Goal: Transaction & Acquisition: Purchase product/service

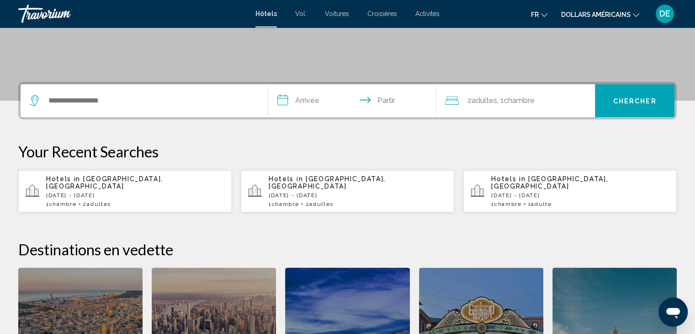
click at [214, 116] on div "Widget de recherche" at bounding box center [144, 100] width 229 height 33
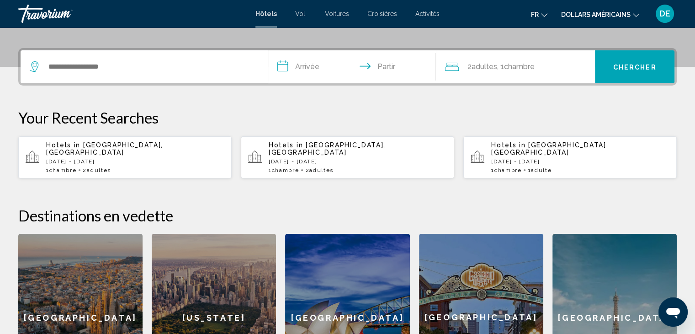
scroll to position [225, 0]
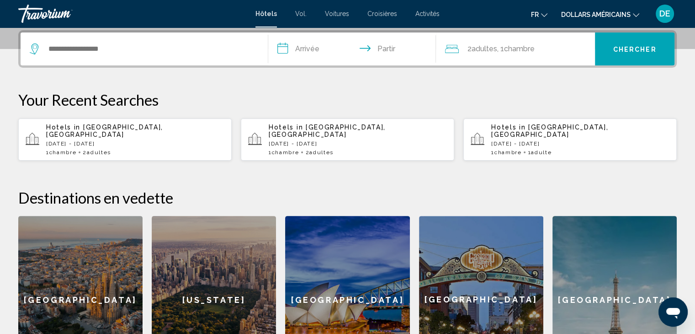
click at [163, 37] on div "Widget de recherche" at bounding box center [144, 48] width 229 height 33
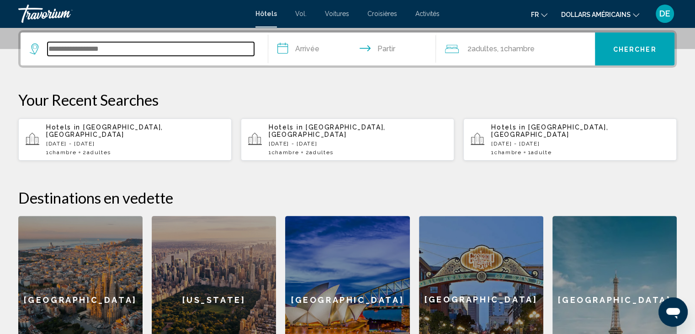
click at [159, 51] on input "Widget de recherche" at bounding box center [151, 49] width 207 height 14
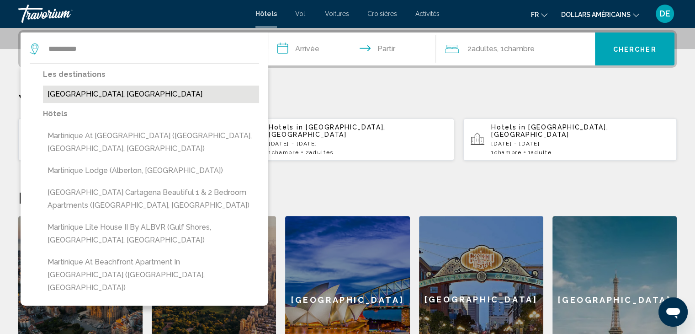
click at [135, 95] on button "Martinique, Martinique" at bounding box center [151, 93] width 216 height 17
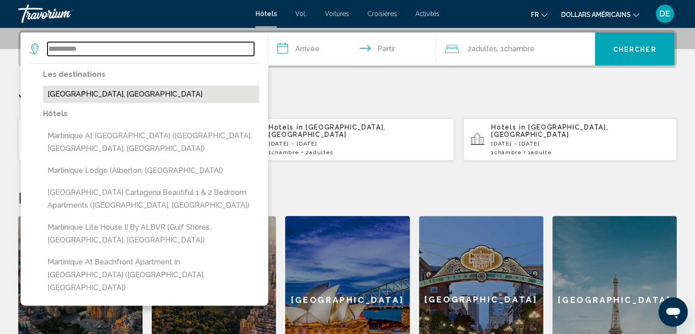
type input "**********"
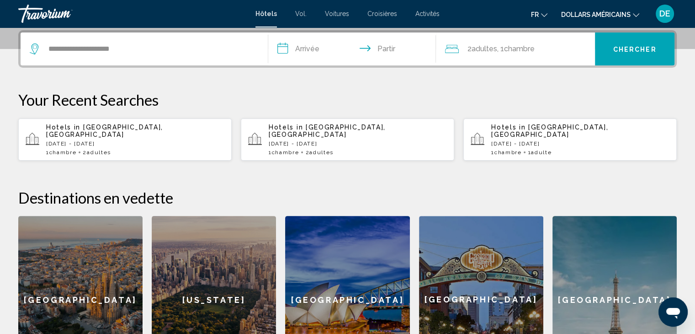
click at [300, 48] on input "**********" at bounding box center [354, 50] width 172 height 36
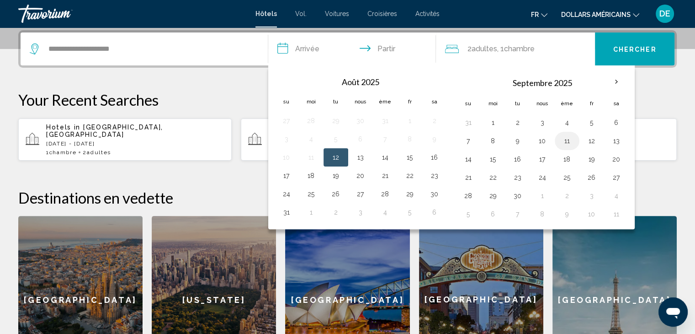
click at [560, 138] on button "11" at bounding box center [567, 140] width 15 height 13
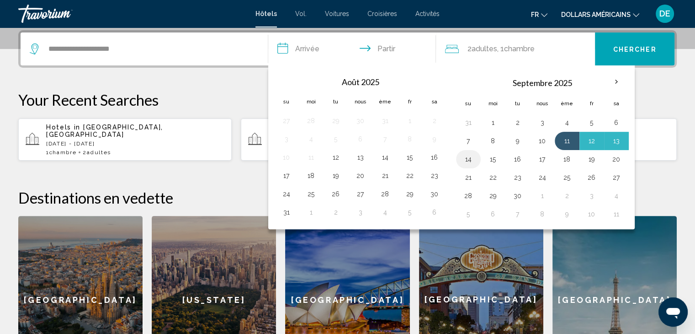
click at [470, 162] on button "14" at bounding box center [468, 159] width 15 height 13
type input "**********"
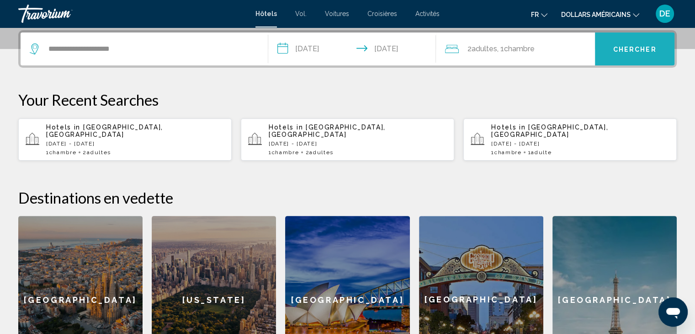
click at [633, 50] on font "Chercher" at bounding box center [634, 49] width 43 height 7
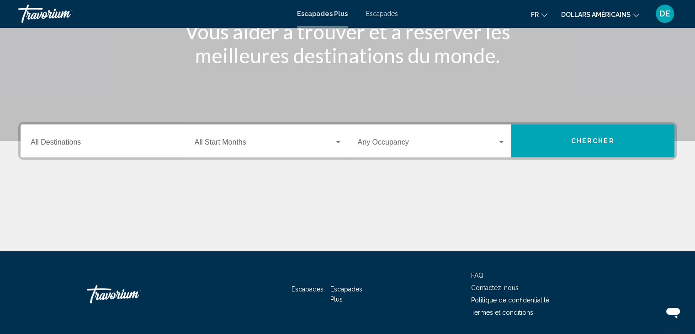
scroll to position [163, 0]
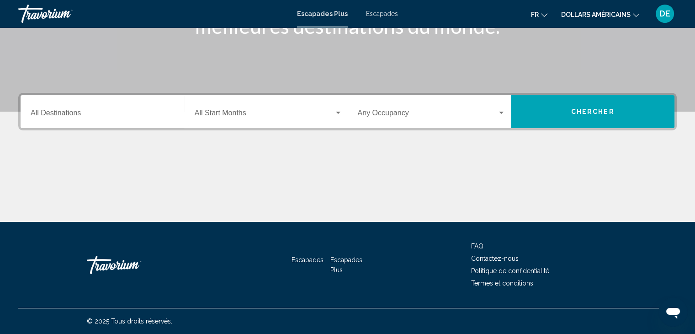
click at [135, 104] on div "Destination All Destinations" at bounding box center [105, 111] width 148 height 29
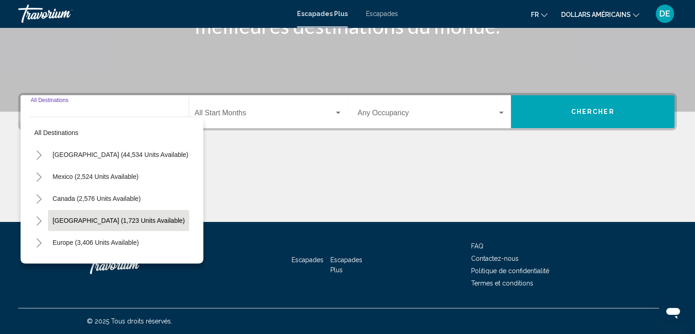
click at [152, 219] on span "[GEOGRAPHIC_DATA] (1,723 units available)" at bounding box center [119, 220] width 132 height 7
type input "**********"
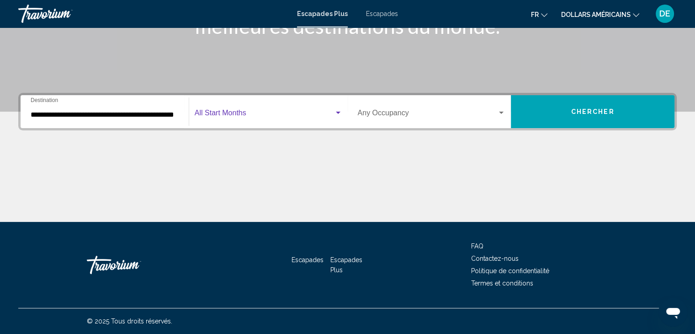
click at [306, 112] on span "Widget de recherche" at bounding box center [264, 115] width 139 height 8
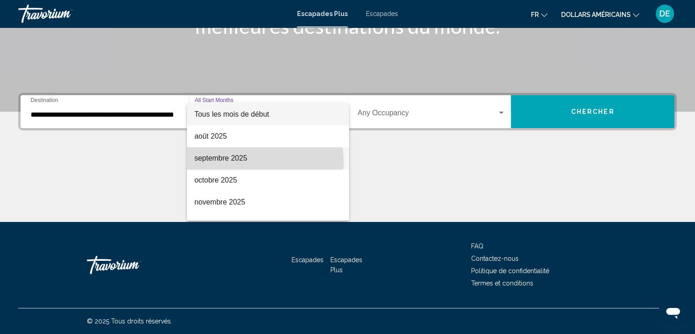
click at [250, 161] on span "septembre 2025" at bounding box center [268, 158] width 148 height 22
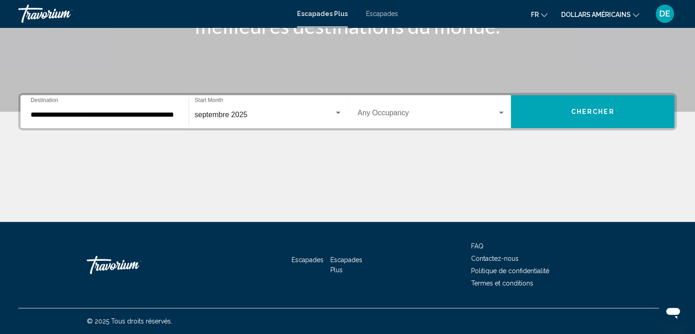
click at [394, 120] on div "Occupancy Any Occupancy" at bounding box center [432, 111] width 148 height 29
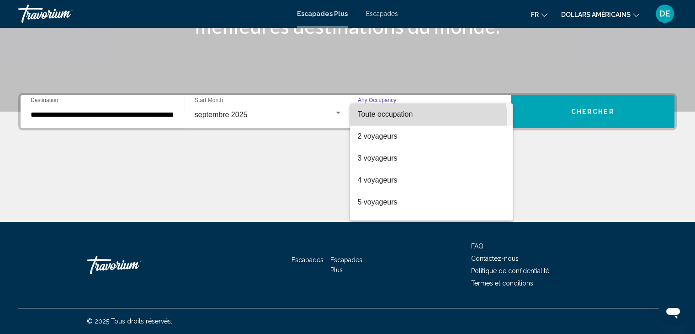
click at [394, 120] on span "Toute occupation" at bounding box center [431, 114] width 148 height 22
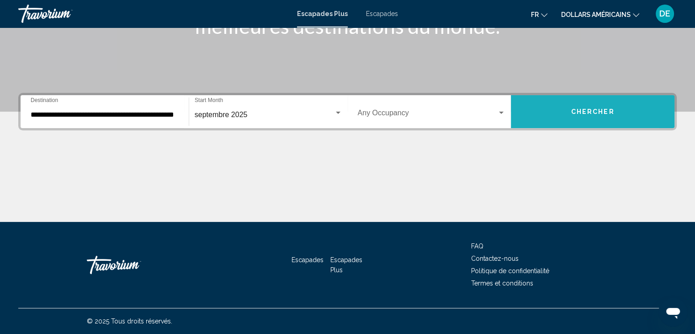
click at [552, 116] on button "Chercher" at bounding box center [593, 111] width 164 height 33
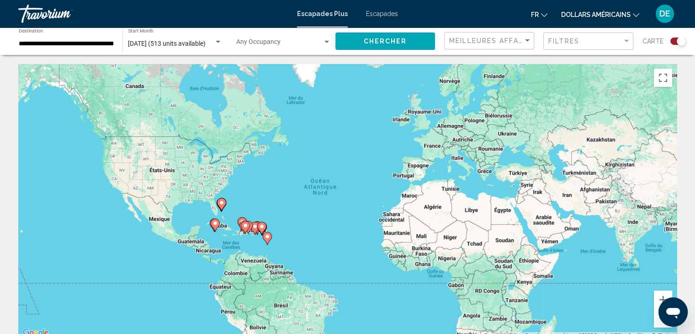
click at [673, 40] on div "Search widget" at bounding box center [679, 40] width 16 height 7
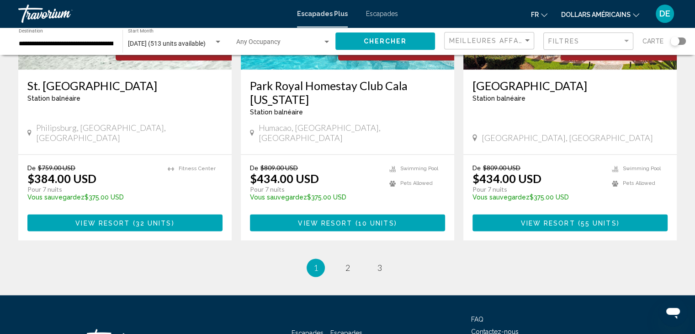
scroll to position [1191, 0]
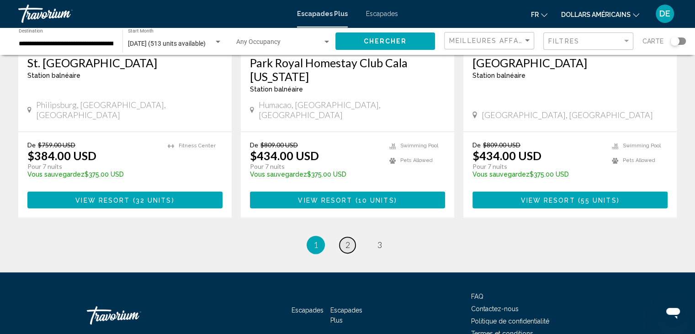
click at [346, 240] on span "2" at bounding box center [348, 245] width 5 height 10
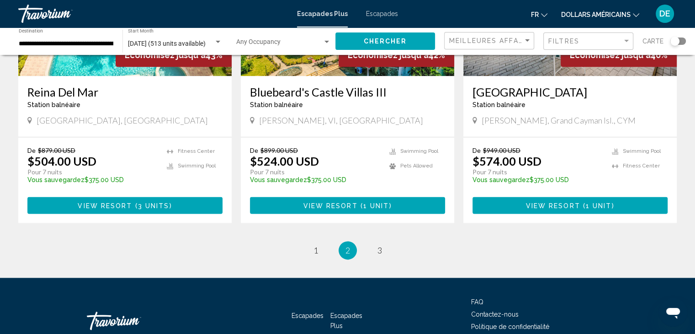
scroll to position [1155, 0]
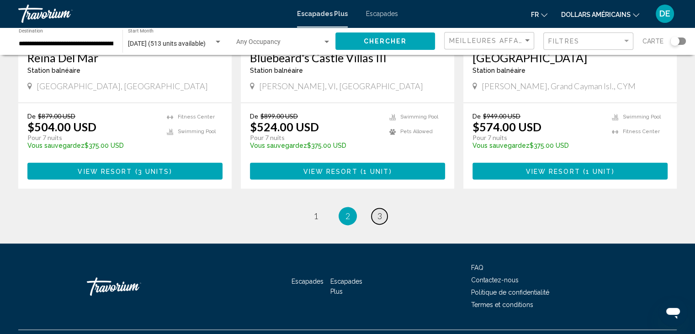
click at [382, 208] on link "page 3" at bounding box center [380, 216] width 16 height 16
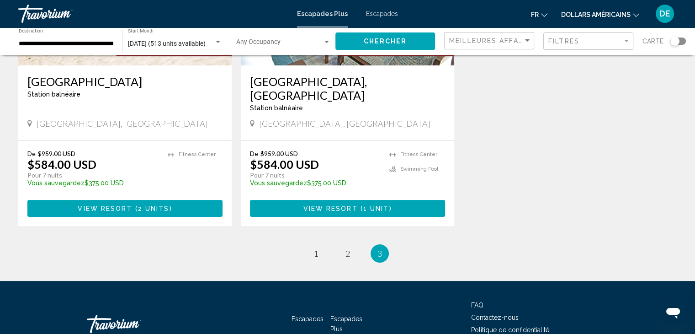
scroll to position [177, 0]
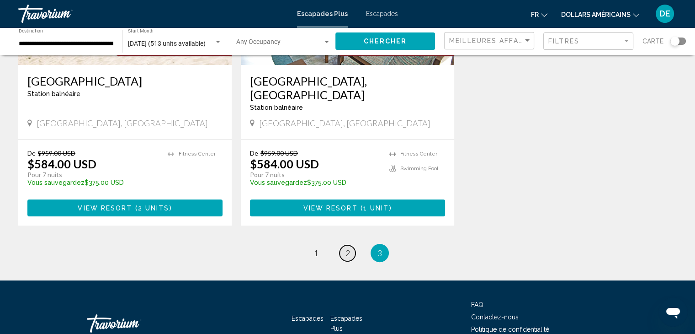
click at [347, 245] on link "page 2" at bounding box center [348, 253] width 16 height 16
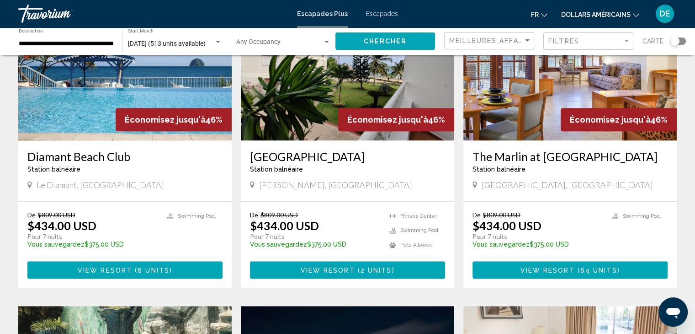
scroll to position [424, 0]
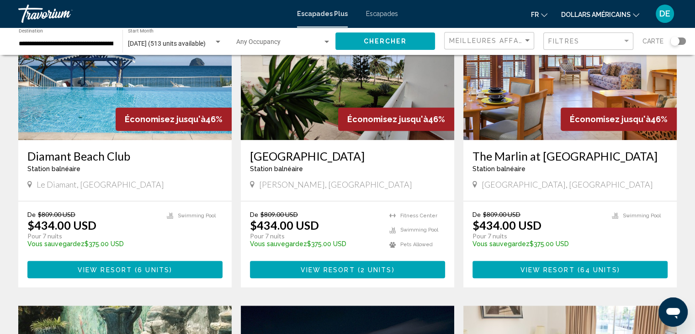
click at [161, 265] on span "View Resort ( 6 units )" at bounding box center [125, 268] width 95 height 7
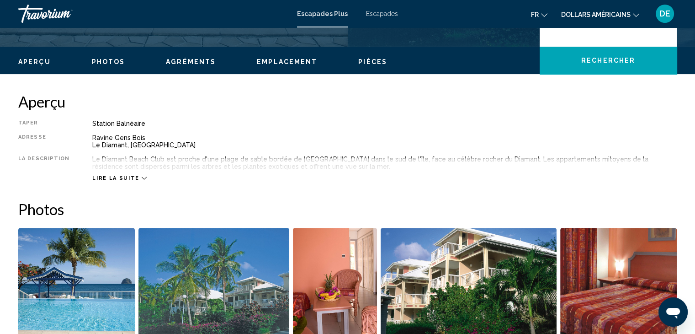
scroll to position [256, 0]
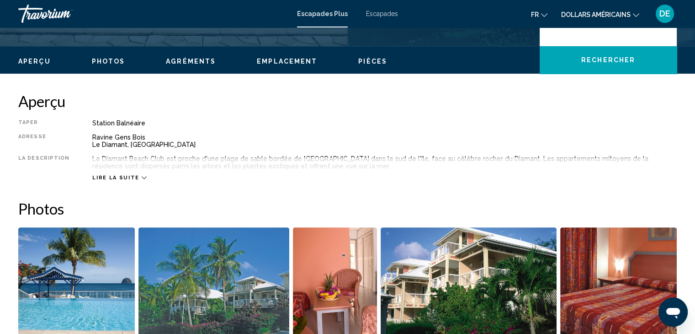
click at [133, 178] on div "Lire la suite" at bounding box center [119, 178] width 54 height 6
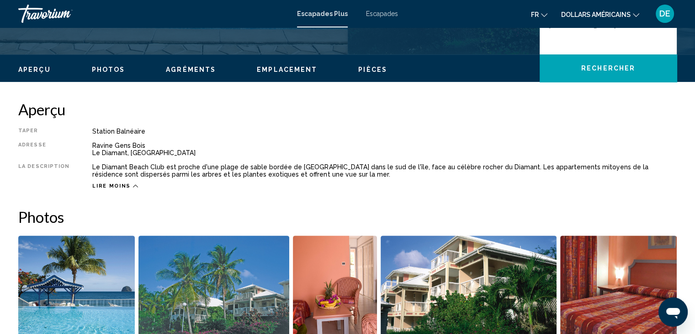
scroll to position [245, 0]
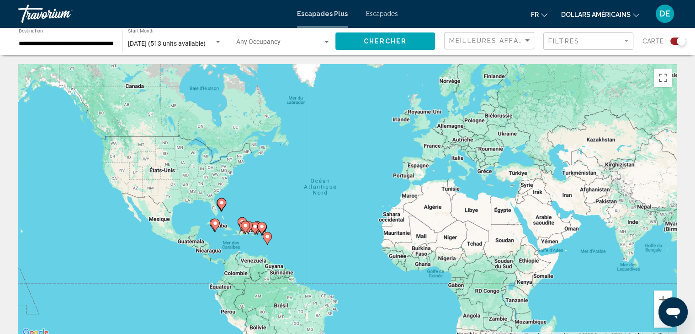
click at [677, 44] on div "Search widget" at bounding box center [679, 40] width 16 height 7
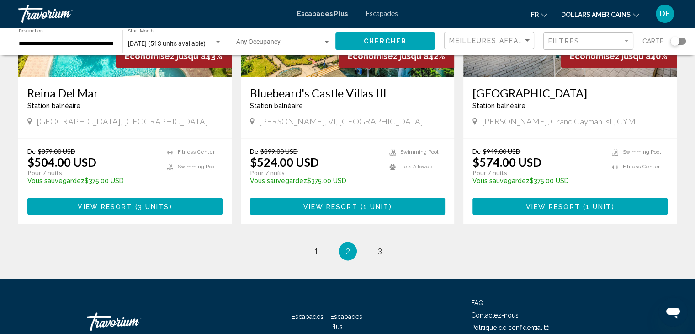
scroll to position [1155, 0]
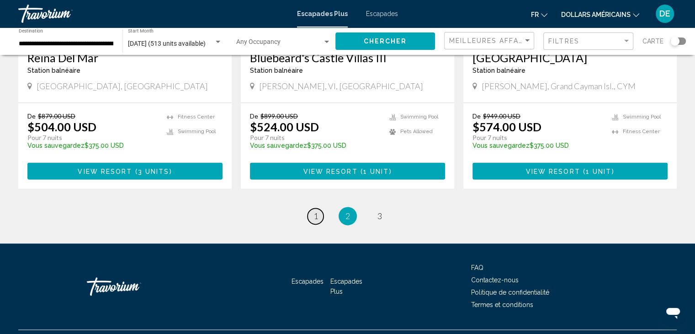
click at [318, 211] on span "1" at bounding box center [316, 216] width 5 height 10
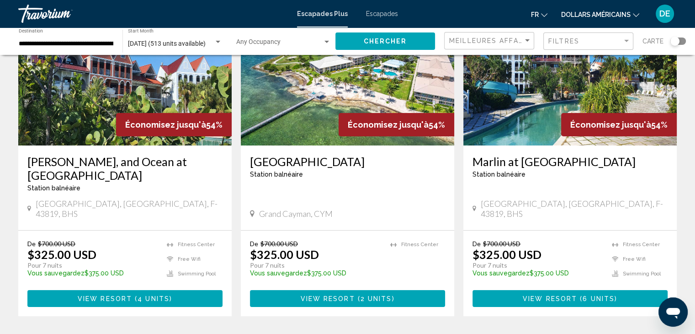
scroll to position [0, 0]
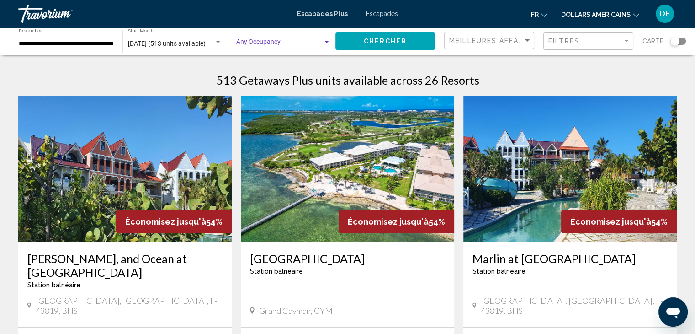
click at [325, 45] on div "Search widget" at bounding box center [327, 41] width 8 height 7
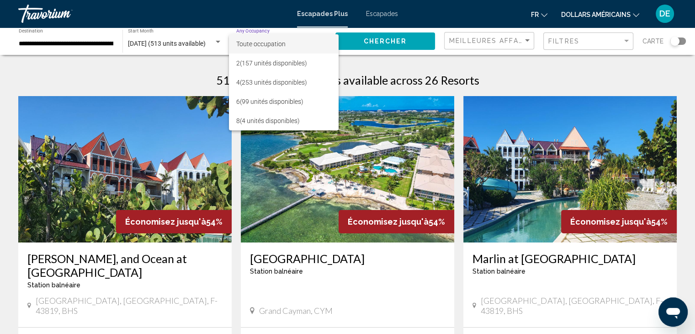
click at [217, 43] on div at bounding box center [347, 167] width 695 height 334
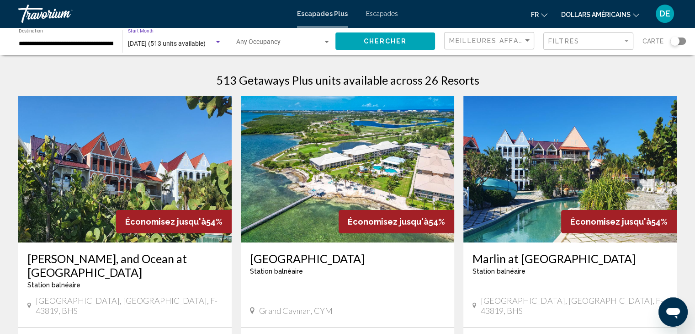
click at [217, 43] on div "Search widget" at bounding box center [218, 41] width 8 height 7
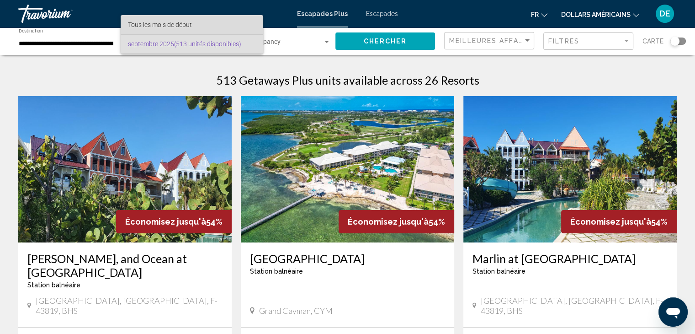
click at [209, 24] on span "Tous les mois de début" at bounding box center [192, 24] width 128 height 19
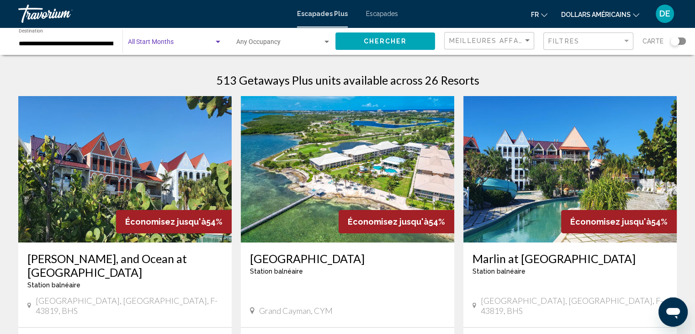
click at [218, 44] on div "Search widget" at bounding box center [218, 41] width 8 height 7
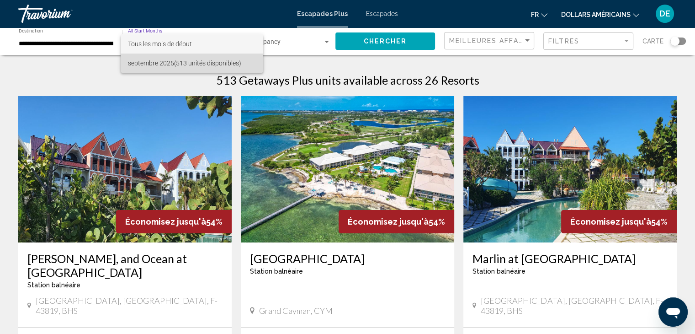
click at [222, 65] on font "(513 unités disponibles)" at bounding box center [207, 62] width 67 height 7
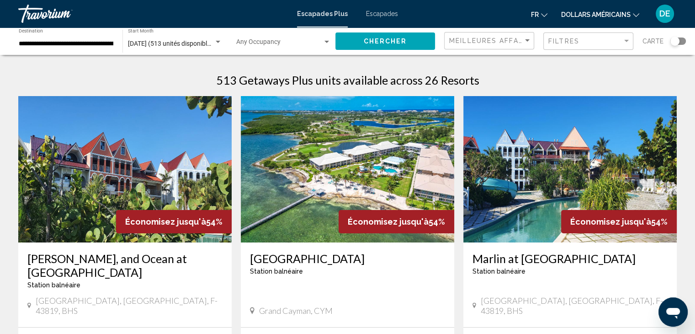
click at [225, 41] on div "[DATE] (513 unités disponibles) Start Month All Start Months" at bounding box center [175, 41] width 104 height 25
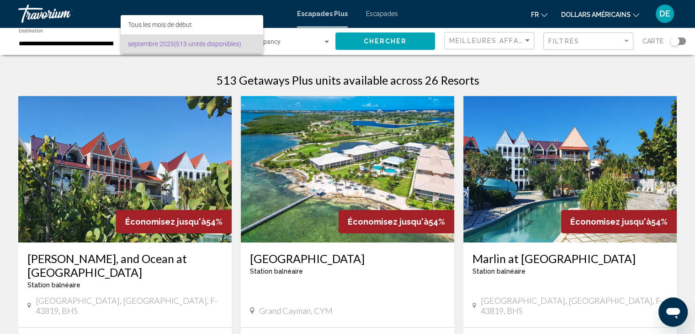
click at [300, 43] on div at bounding box center [347, 167] width 695 height 334
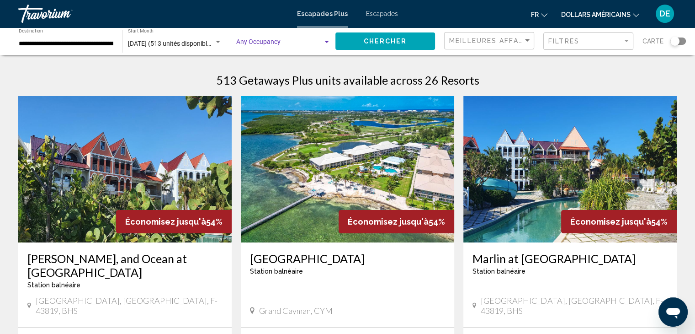
click at [300, 43] on span "Search widget" at bounding box center [279, 43] width 86 height 7
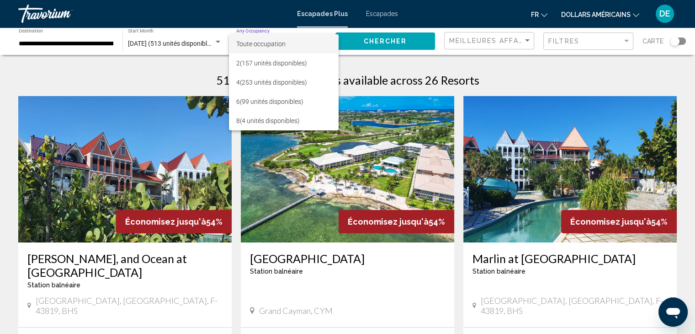
click at [196, 77] on div at bounding box center [347, 167] width 695 height 334
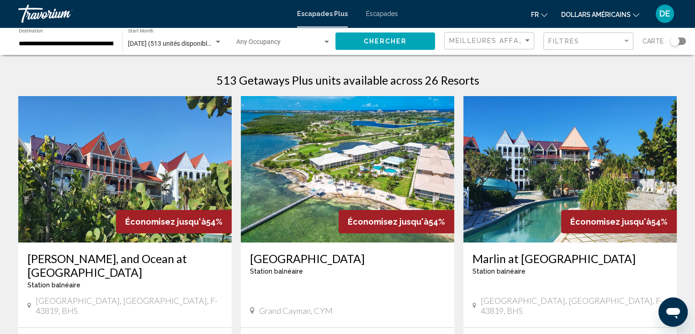
click at [103, 48] on div "**********" at bounding box center [66, 41] width 95 height 25
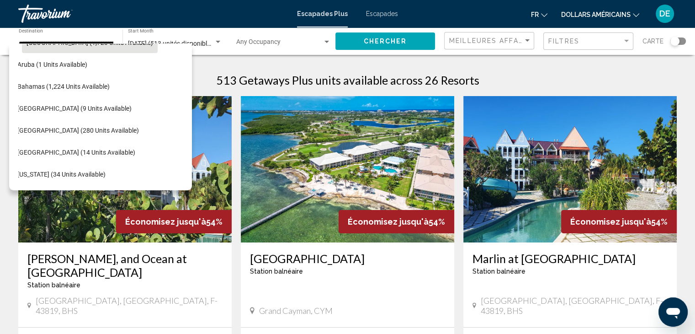
scroll to position [109, 15]
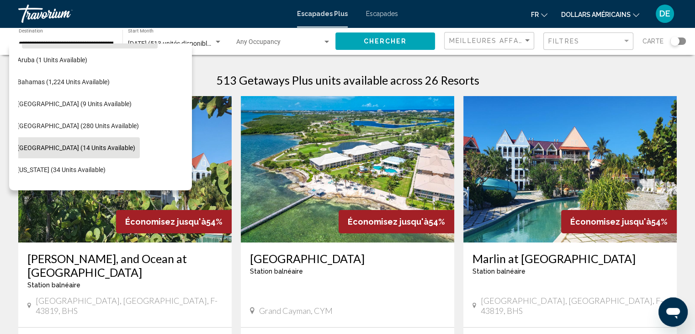
click at [97, 144] on span "[GEOGRAPHIC_DATA] (14 units available)" at bounding box center [76, 147] width 118 height 7
type input "**********"
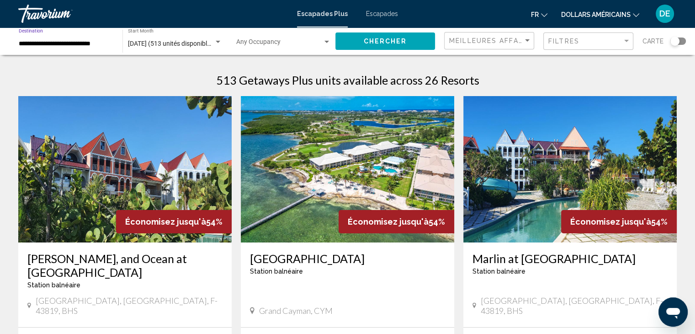
scroll to position [0, 0]
click at [213, 43] on span "[DATE] (513 unités disponibles)" at bounding box center [172, 43] width 88 height 7
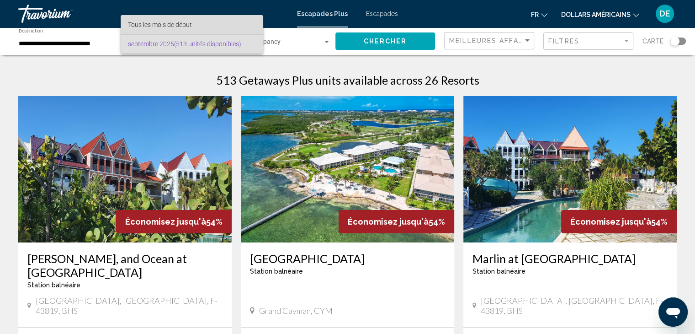
click at [228, 24] on span "Tous les mois de début" at bounding box center [192, 24] width 128 height 19
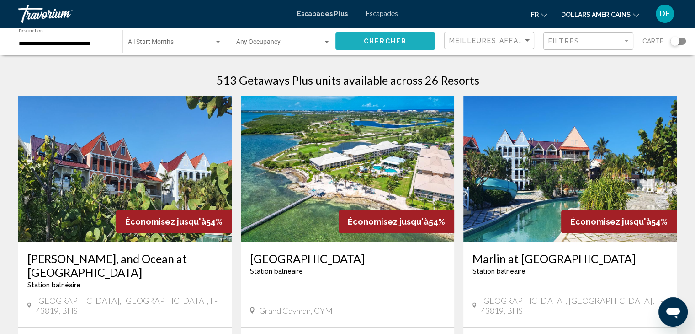
click at [380, 36] on button "Chercher" at bounding box center [385, 40] width 100 height 17
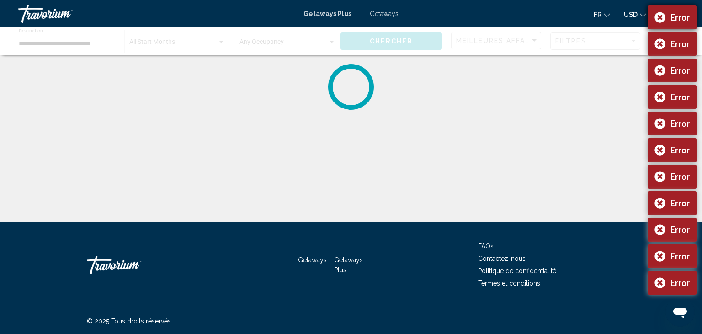
click at [657, 15] on div "Error" at bounding box center [672, 17] width 49 height 24
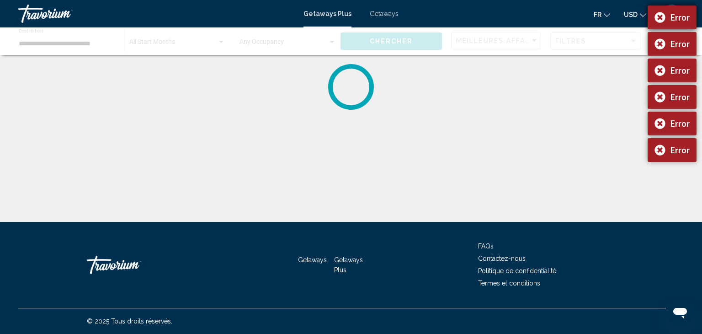
click at [660, 17] on div "Error" at bounding box center [672, 17] width 49 height 24
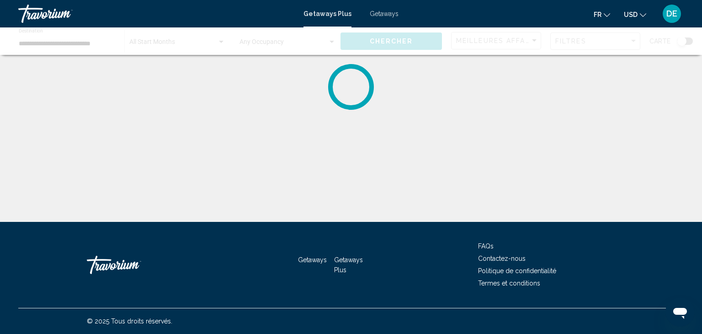
click at [660, 17] on button "DE" at bounding box center [672, 13] width 24 height 19
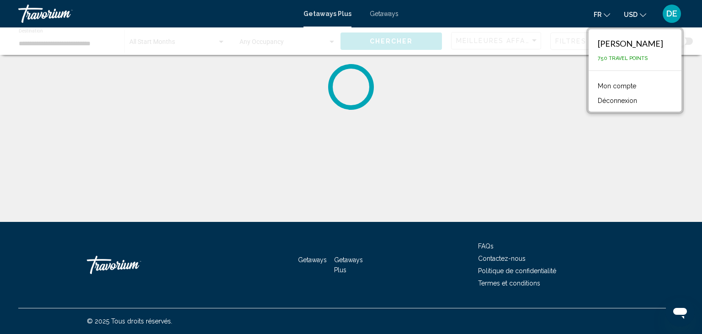
click at [675, 140] on div "**********" at bounding box center [351, 175] width 702 height 222
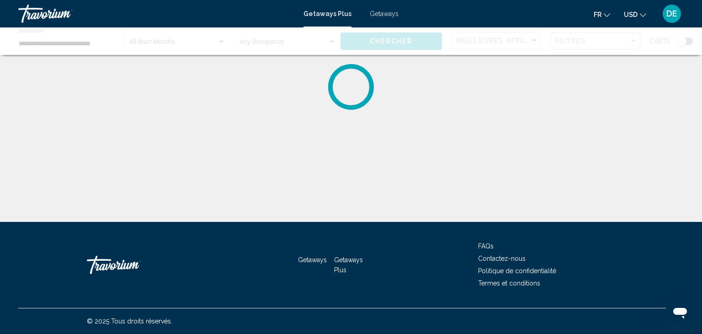
click at [457, 258] on div "Getaways Getaways Plus FAQs Contactez-nous Politique de confidentialité Termes …" at bounding box center [351, 265] width 666 height 86
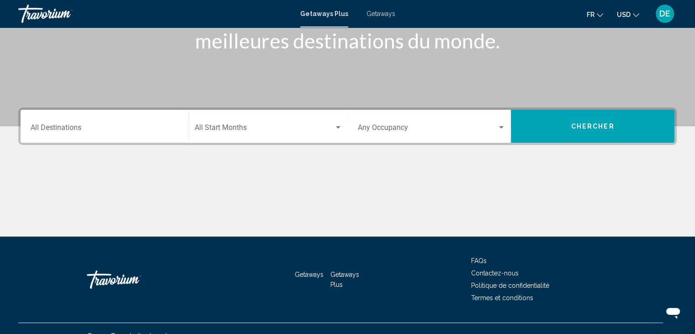
scroll to position [148, 0]
click at [141, 131] on input "Destination All Destinations" at bounding box center [105, 129] width 148 height 8
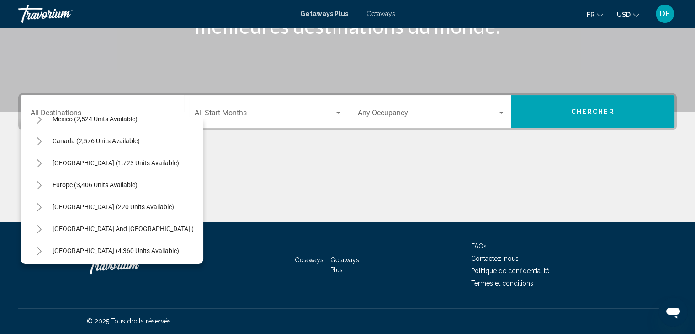
scroll to position [54, 0]
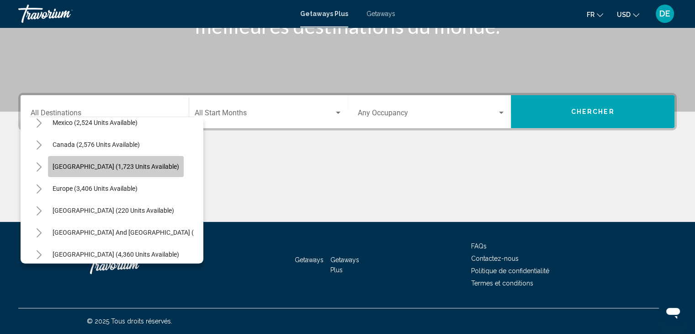
click at [117, 163] on span "[GEOGRAPHIC_DATA] (1,723 units available)" at bounding box center [116, 166] width 127 height 7
type input "**********"
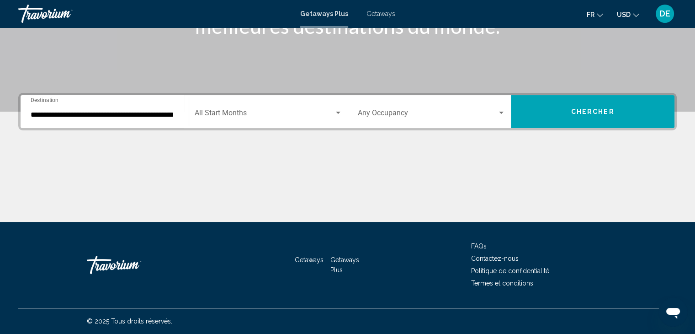
click at [307, 120] on div "Start Month All Start Months" at bounding box center [269, 111] width 148 height 29
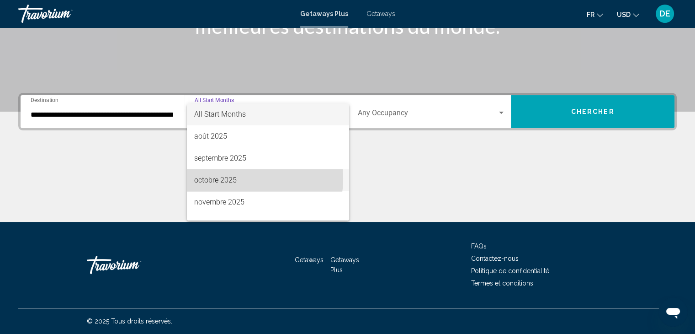
click at [247, 179] on span "octobre 2025" at bounding box center [268, 180] width 148 height 22
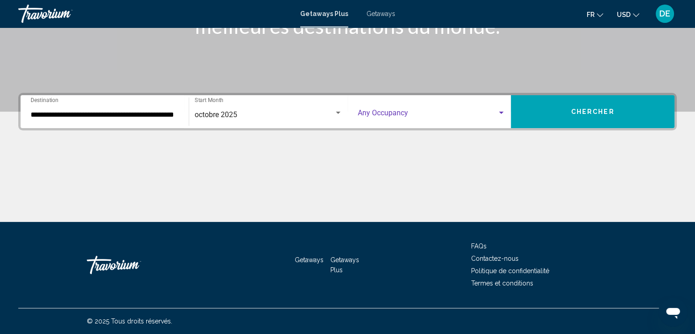
click at [505, 111] on div "Search widget" at bounding box center [501, 112] width 8 height 7
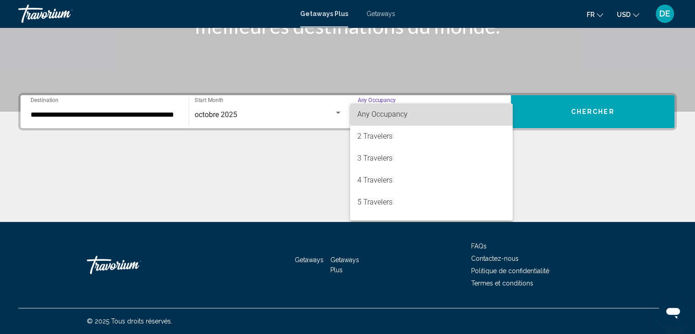
click at [482, 111] on span "Any Occupancy" at bounding box center [431, 114] width 148 height 22
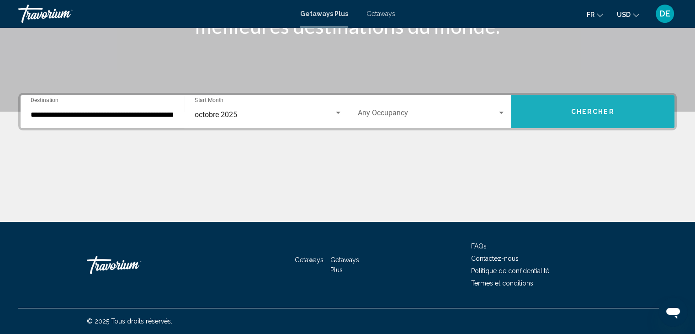
click at [570, 116] on button "Chercher" at bounding box center [593, 111] width 164 height 33
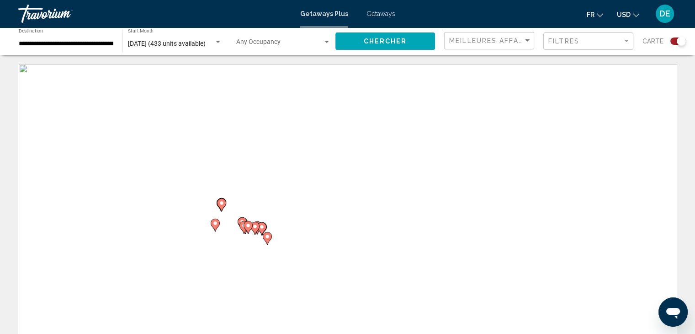
click at [680, 41] on div "Search widget" at bounding box center [681, 41] width 9 height 9
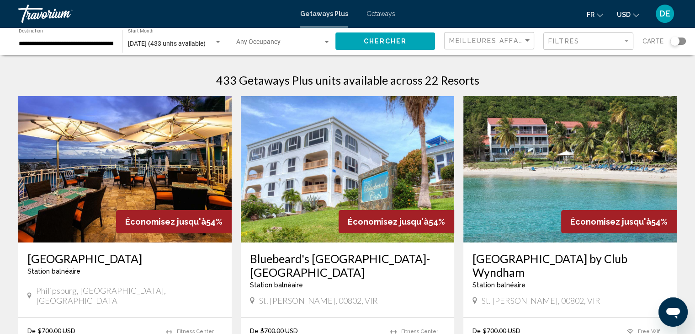
click at [685, 39] on div "Search widget" at bounding box center [679, 40] width 16 height 7
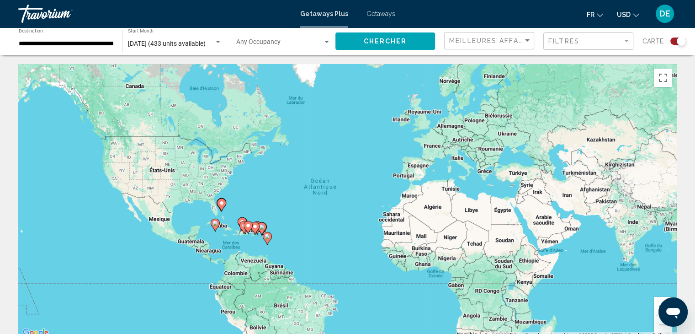
click at [673, 41] on div "Search widget" at bounding box center [679, 40] width 16 height 7
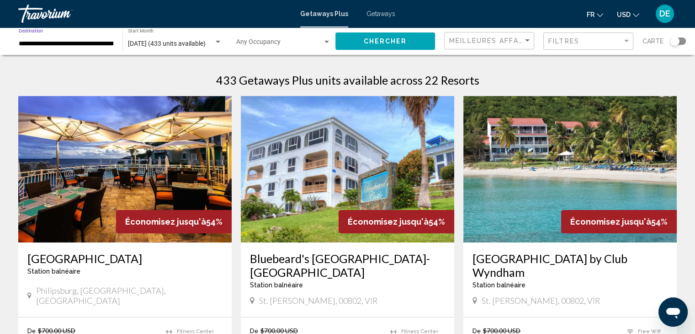
click at [109, 43] on input "**********" at bounding box center [66, 43] width 95 height 7
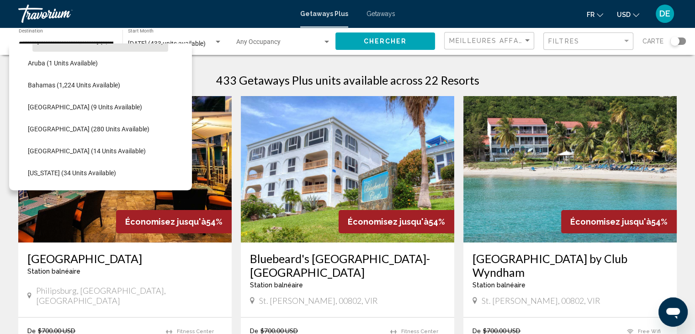
scroll to position [106, 0]
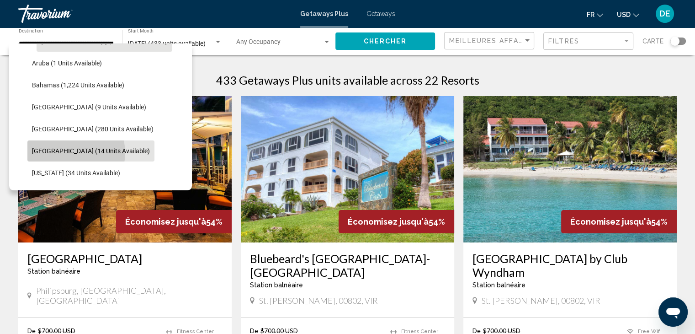
click at [70, 153] on span "[GEOGRAPHIC_DATA] (14 units available)" at bounding box center [91, 150] width 118 height 7
type input "**********"
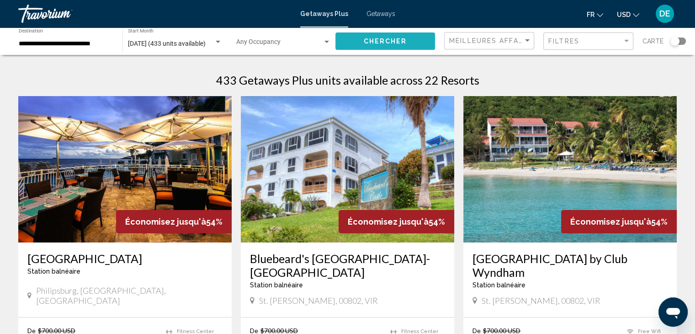
click at [400, 47] on button "Chercher" at bounding box center [385, 40] width 100 height 17
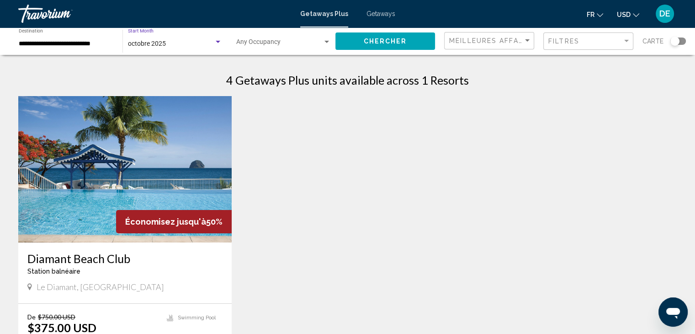
click at [216, 41] on div "Search widget" at bounding box center [218, 42] width 5 height 2
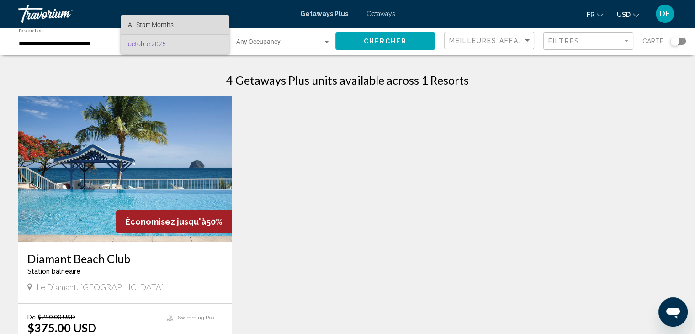
click at [199, 26] on span "All Start Months" at bounding box center [175, 24] width 95 height 19
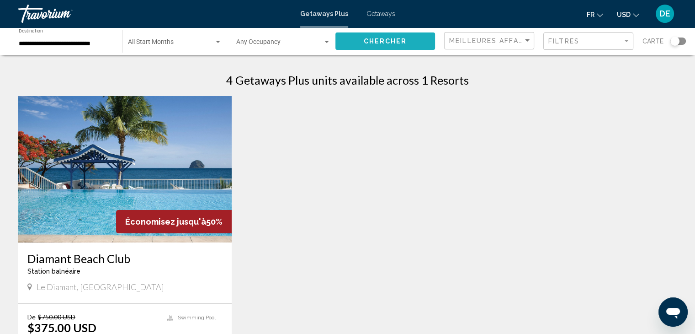
click at [378, 35] on button "Chercher" at bounding box center [385, 40] width 100 height 17
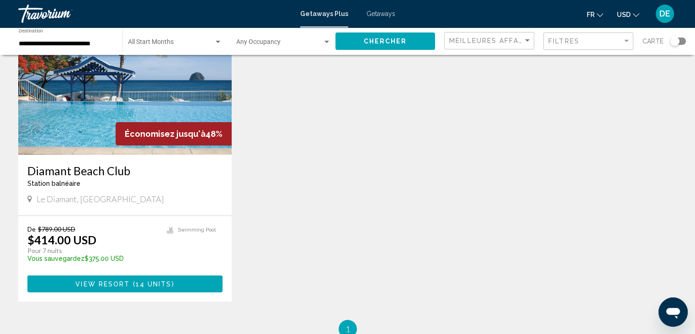
scroll to position [88, 0]
click at [161, 283] on span "14 units" at bounding box center [154, 283] width 36 height 7
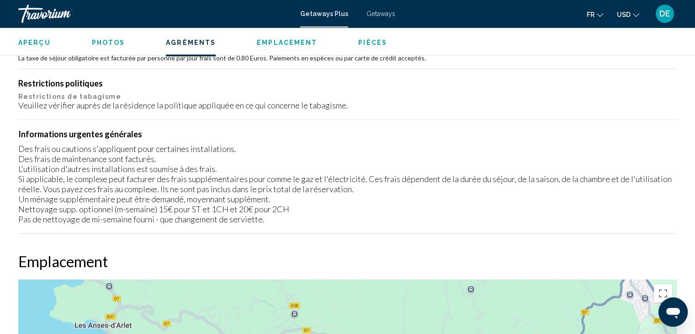
scroll to position [837, 0]
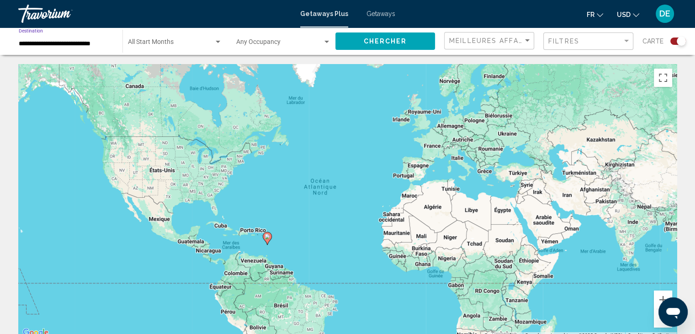
click at [89, 43] on input "**********" at bounding box center [66, 43] width 95 height 7
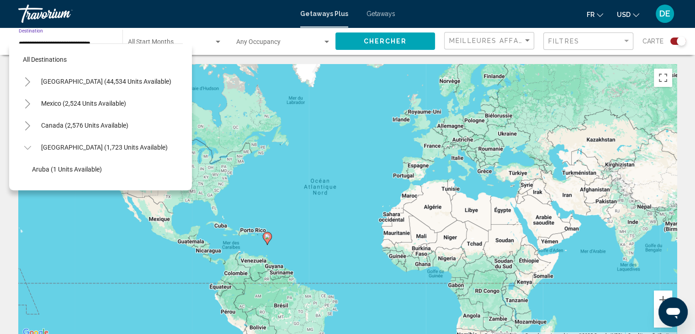
scroll to position [145, 0]
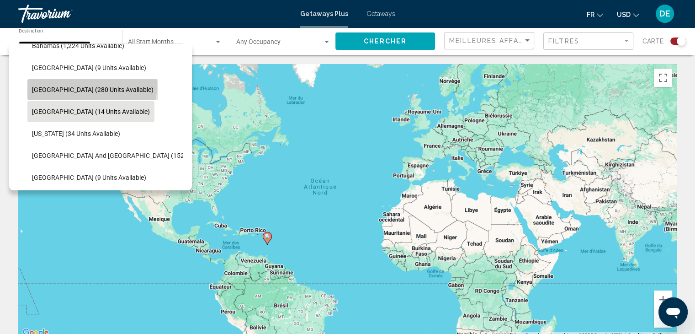
click at [91, 85] on button "[GEOGRAPHIC_DATA] (280 units available)" at bounding box center [92, 89] width 131 height 21
type input "**********"
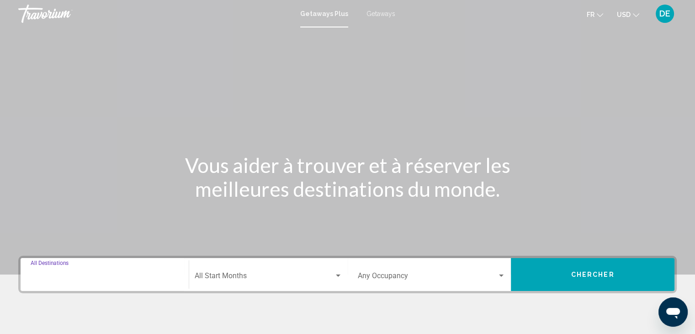
click at [126, 275] on input "Destination All Destinations" at bounding box center [105, 277] width 148 height 8
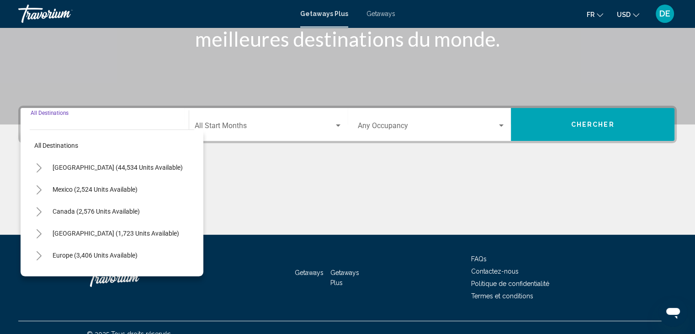
scroll to position [163, 0]
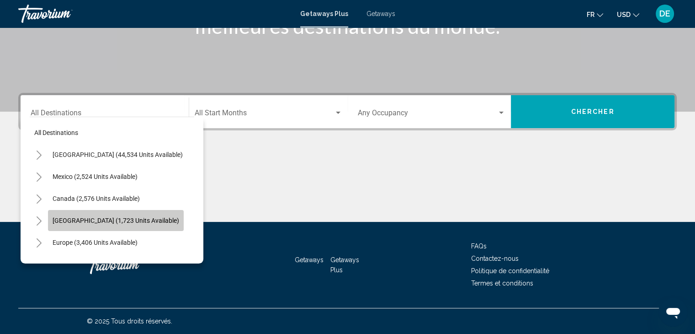
click at [114, 218] on span "[GEOGRAPHIC_DATA] (1,723 units available)" at bounding box center [116, 220] width 127 height 7
type input "**********"
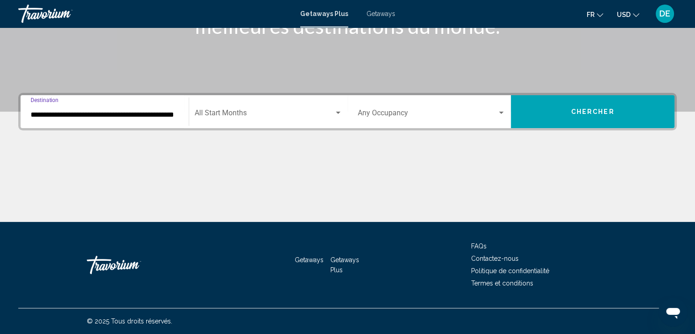
click at [340, 113] on div "Search widget" at bounding box center [338, 113] width 5 height 2
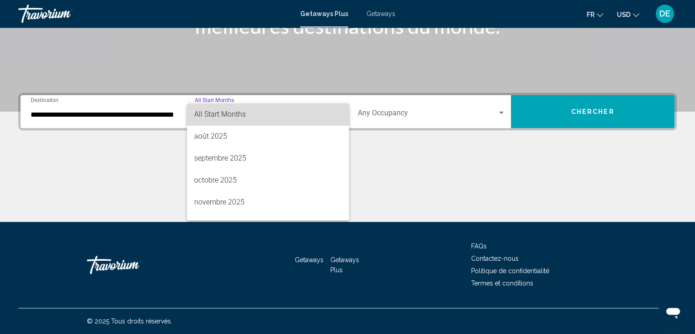
click at [298, 119] on span "All Start Months" at bounding box center [268, 114] width 148 height 22
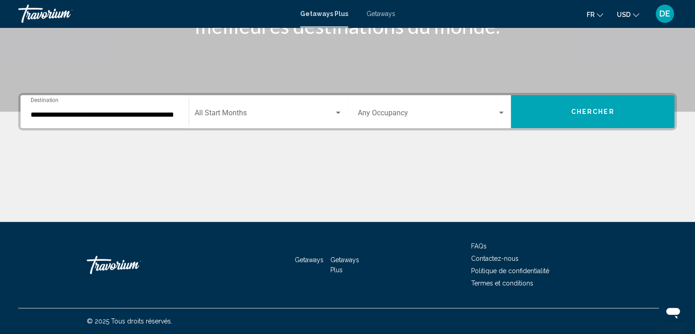
click at [403, 121] on div "Occupancy Any Occupancy" at bounding box center [432, 111] width 148 height 29
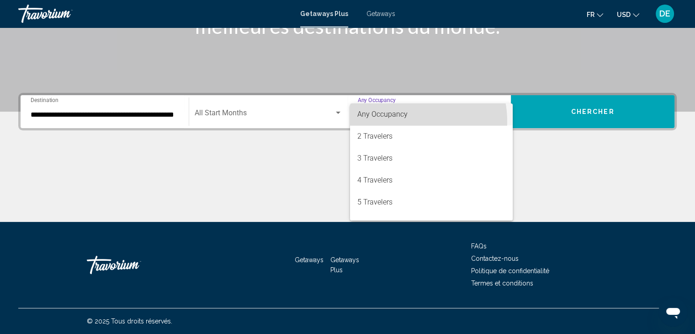
click at [403, 121] on span "Any Occupancy" at bounding box center [431, 114] width 148 height 22
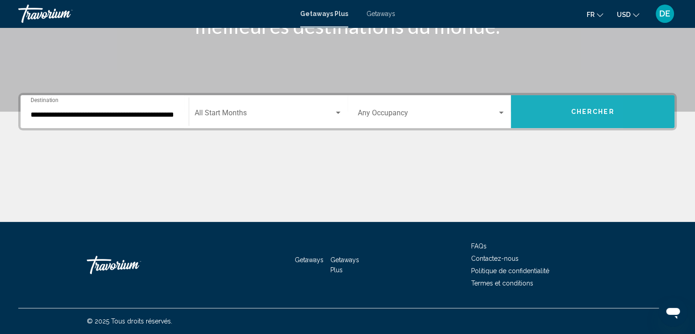
click at [533, 116] on button "Chercher" at bounding box center [593, 111] width 164 height 33
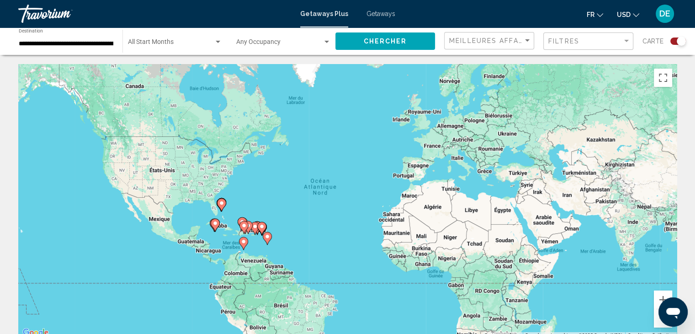
click at [673, 43] on div "Search widget" at bounding box center [679, 40] width 16 height 7
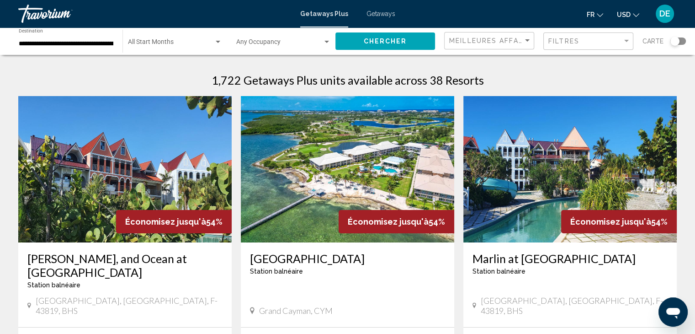
click at [455, 236] on app-exchanges-search-item "Économisez jusqu'à 54% [GEOGRAPHIC_DATA] balnéaire - Ceci est une station d'adu…" at bounding box center [347, 254] width 223 height 317
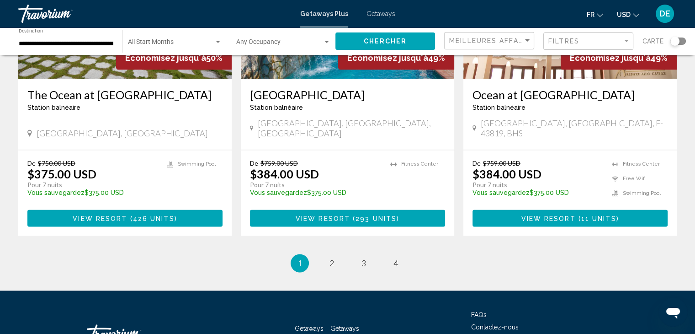
scroll to position [1168, 0]
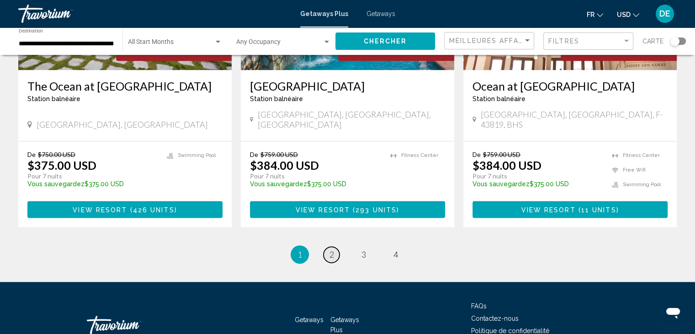
click at [332, 249] on span "2" at bounding box center [332, 254] width 5 height 10
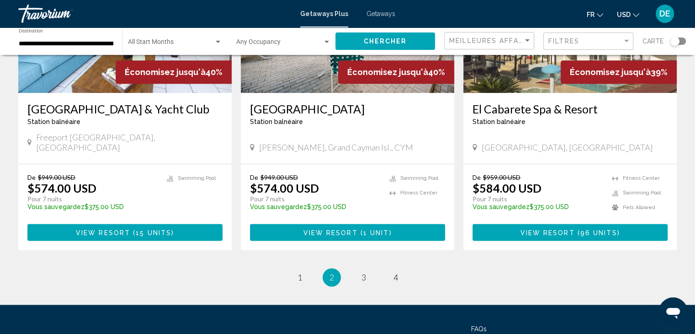
scroll to position [1155, 0]
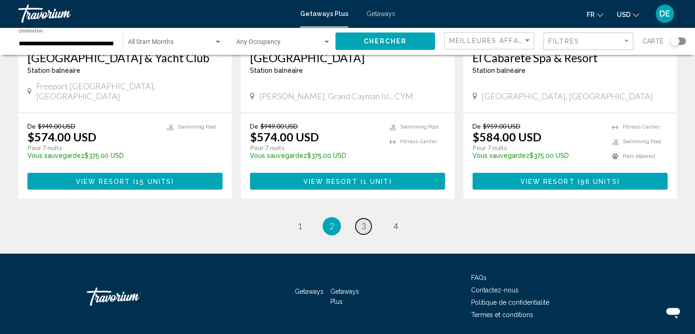
click at [371, 218] on link "page 3" at bounding box center [364, 226] width 16 height 16
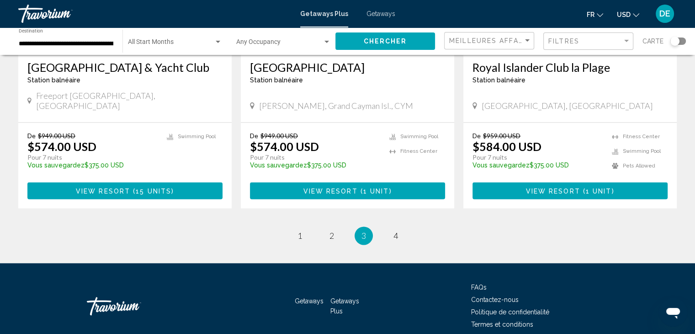
scroll to position [1160, 0]
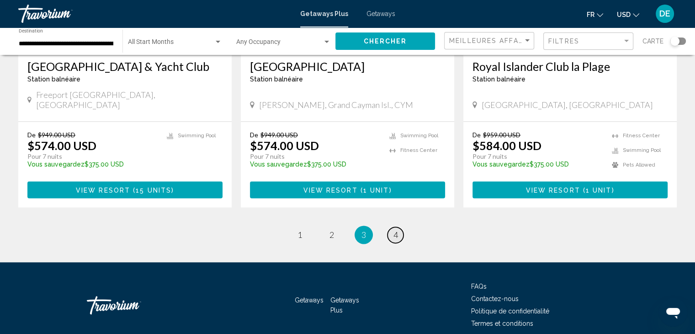
click at [395, 229] on span "4" at bounding box center [396, 234] width 5 height 10
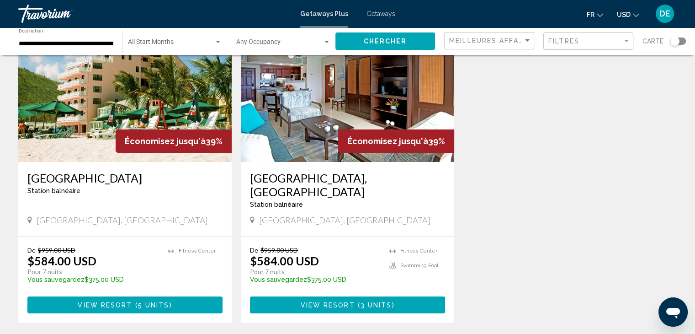
scroll to position [85, 0]
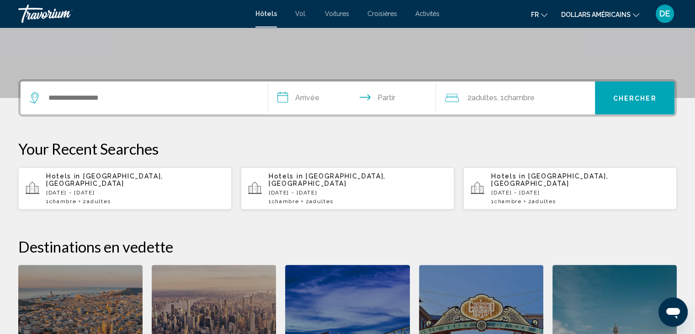
scroll to position [186, 0]
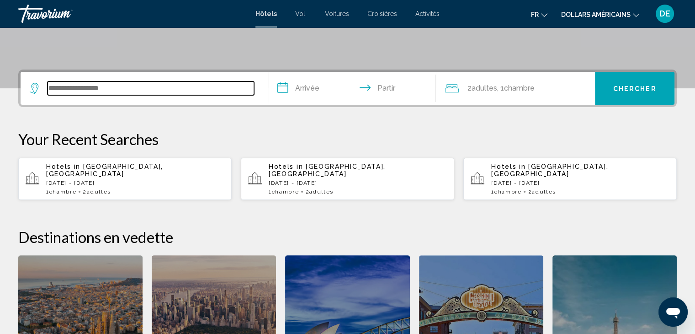
click at [170, 91] on input "Widget de recherche" at bounding box center [151, 88] width 207 height 14
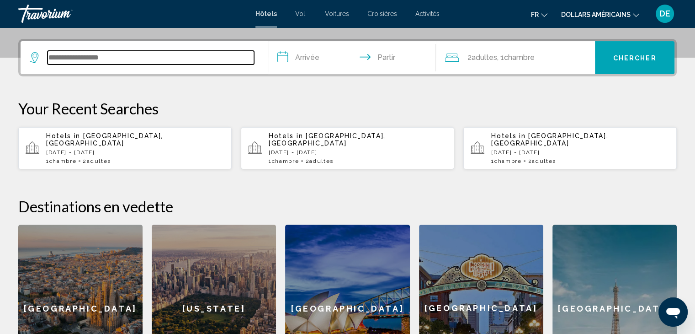
scroll to position [225, 0]
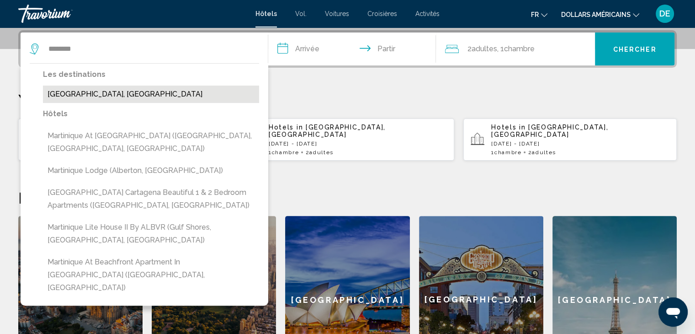
click at [119, 88] on button "Martinique, Martinique" at bounding box center [151, 93] width 216 height 17
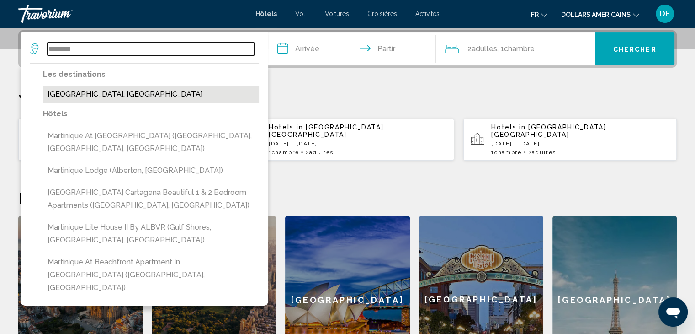
type input "**********"
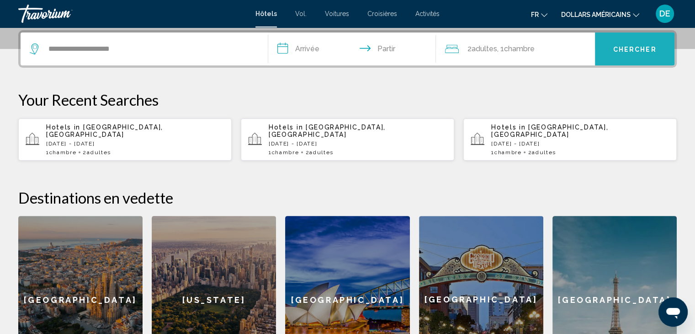
click at [627, 51] on font "Chercher" at bounding box center [634, 49] width 43 height 7
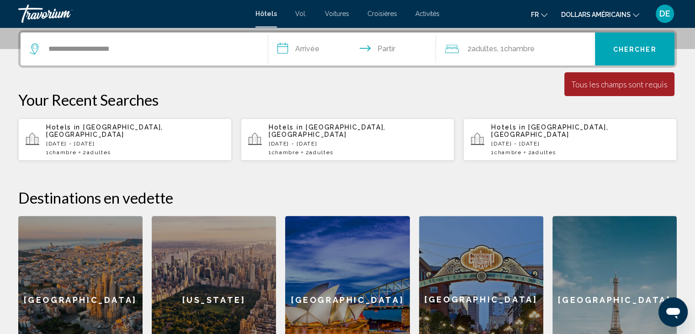
click at [327, 53] on input "**********" at bounding box center [354, 50] width 172 height 36
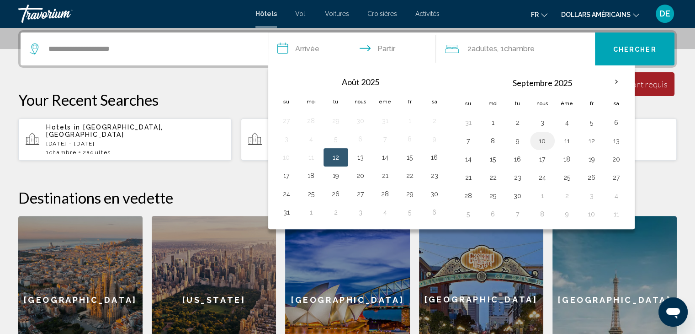
click at [540, 138] on button "10" at bounding box center [542, 140] width 15 height 13
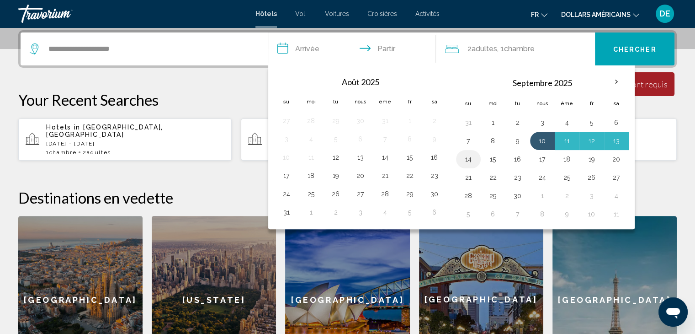
click at [470, 159] on button "14" at bounding box center [468, 159] width 15 height 13
type input "**********"
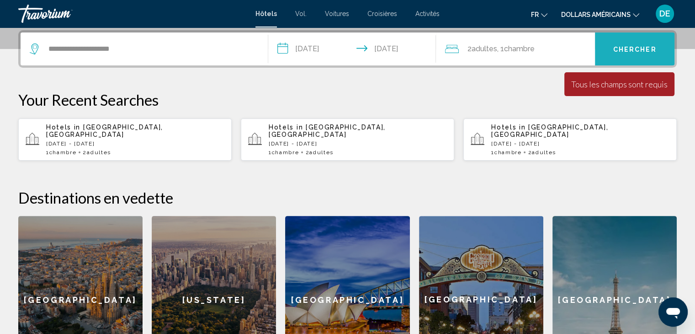
click at [637, 52] on font "Chercher" at bounding box center [634, 49] width 43 height 7
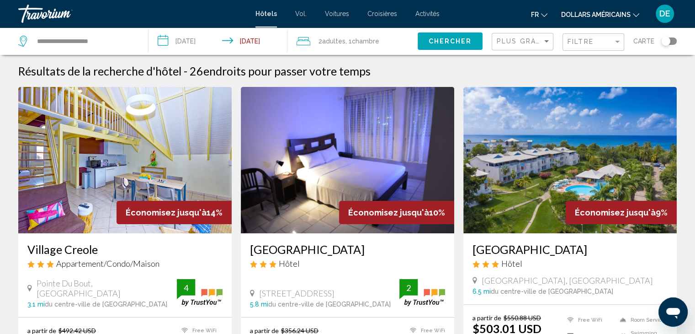
click at [191, 39] on input "**********" at bounding box center [220, 42] width 143 height 30
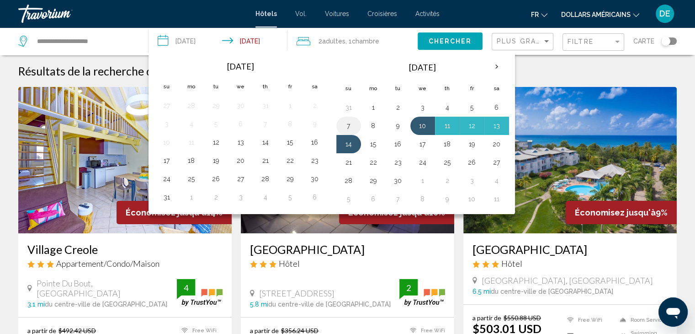
click at [346, 127] on button "7" at bounding box center [348, 125] width 15 height 13
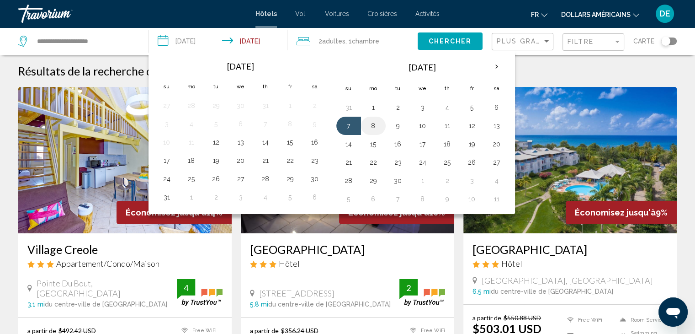
click at [369, 123] on button "8" at bounding box center [373, 125] width 15 height 13
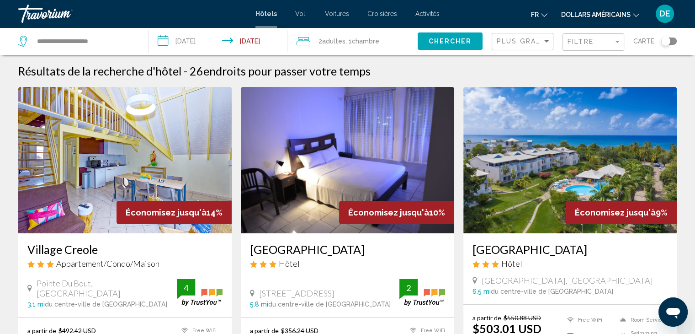
click at [208, 37] on input "**********" at bounding box center [220, 42] width 143 height 30
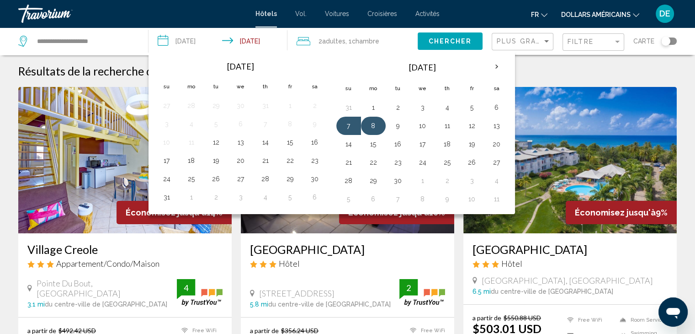
click at [373, 122] on button "8" at bounding box center [373, 125] width 15 height 13
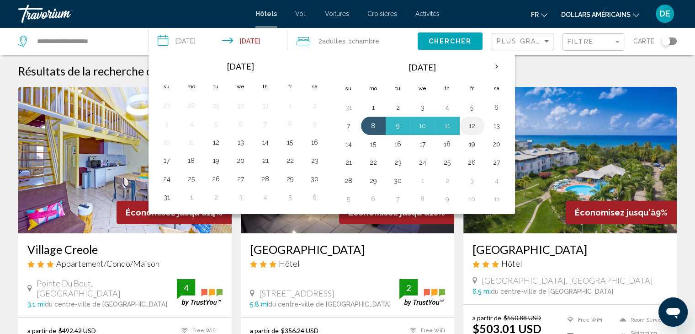
click at [469, 128] on button "12" at bounding box center [472, 125] width 15 height 13
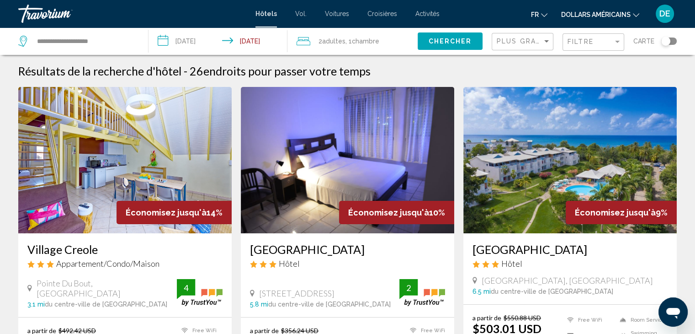
click at [192, 42] on input "**********" at bounding box center [220, 42] width 143 height 30
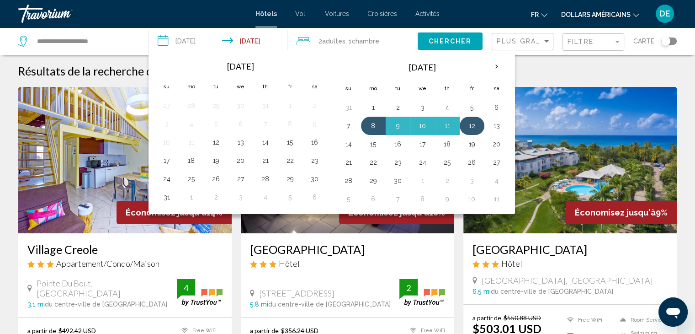
click at [467, 125] on button "12" at bounding box center [472, 125] width 15 height 13
click at [392, 127] on button "9" at bounding box center [398, 125] width 15 height 13
type input "**********"
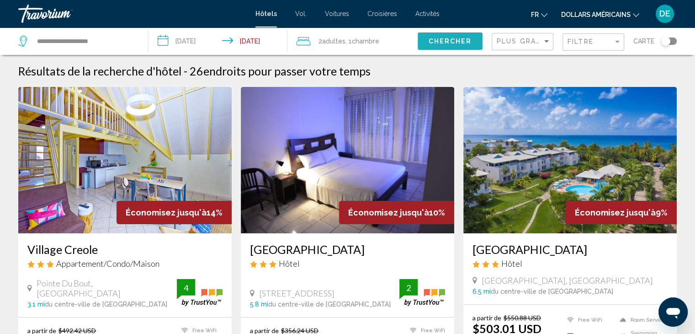
click at [458, 48] on button "Chercher" at bounding box center [450, 40] width 65 height 17
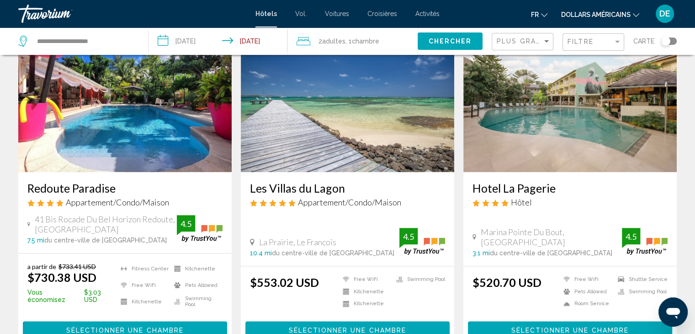
scroll to position [1069, 0]
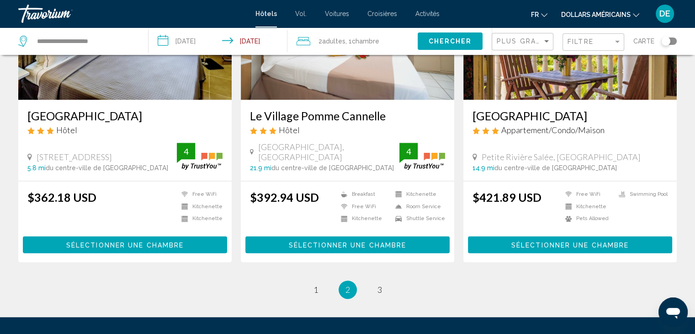
scroll to position [1221, 0]
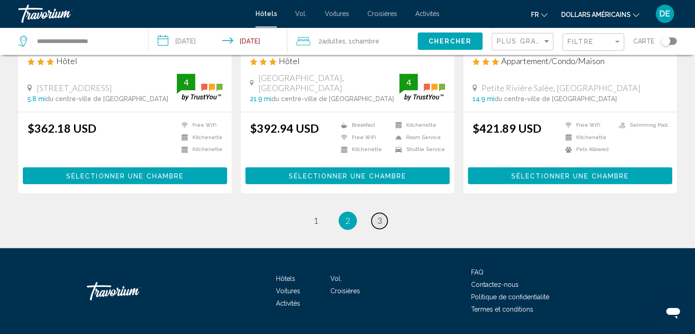
click at [378, 215] on span "3" at bounding box center [380, 220] width 5 height 10
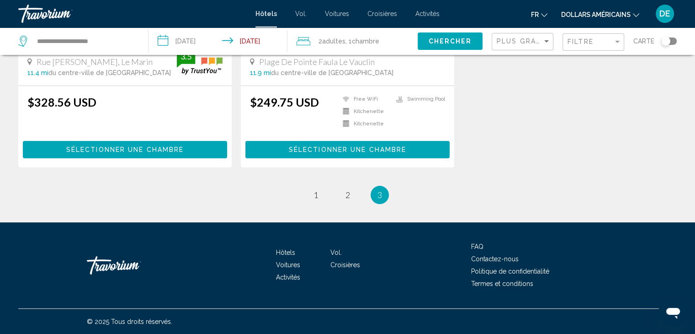
scroll to position [227, 0]
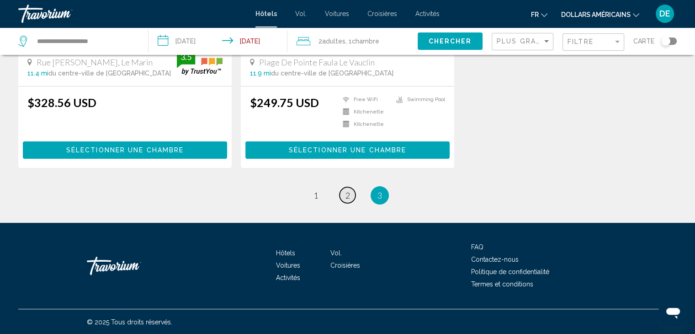
click at [349, 197] on span "2" at bounding box center [348, 195] width 5 height 10
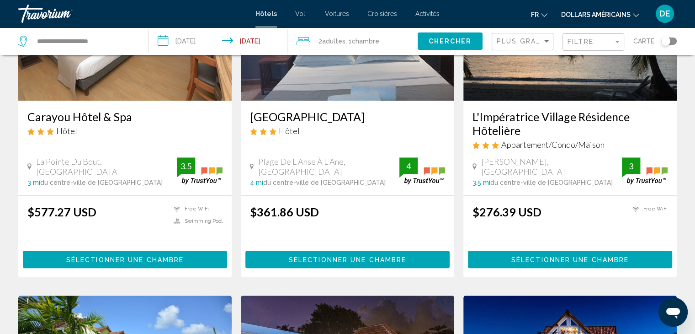
scroll to position [473, 0]
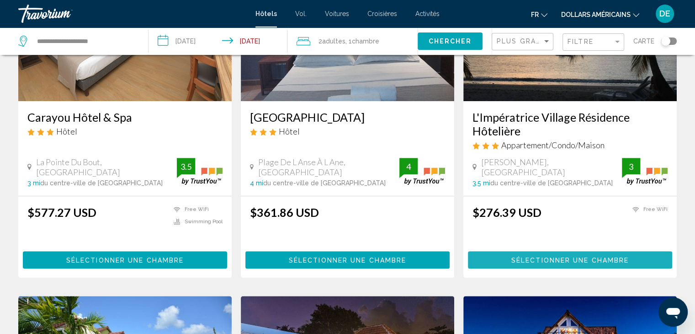
click at [568, 256] on span "Sélectionner une chambre" at bounding box center [569, 259] width 117 height 7
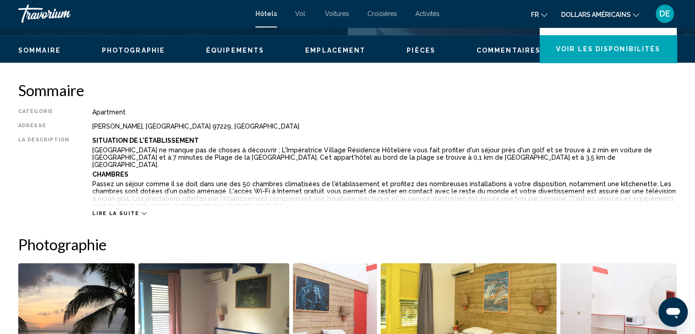
scroll to position [267, 0]
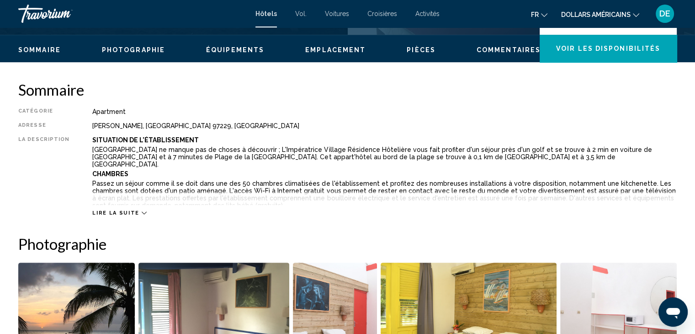
click at [129, 212] on span "Lire la suite" at bounding box center [115, 213] width 47 height 6
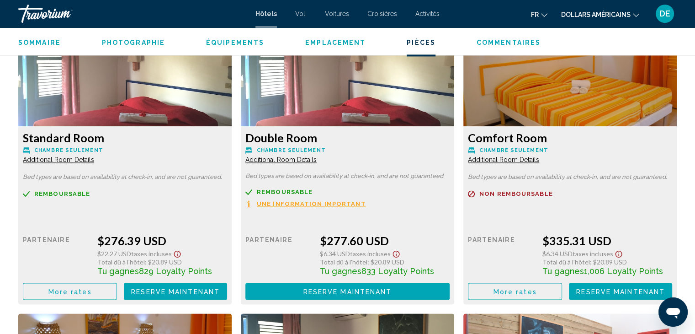
scroll to position [1362, 0]
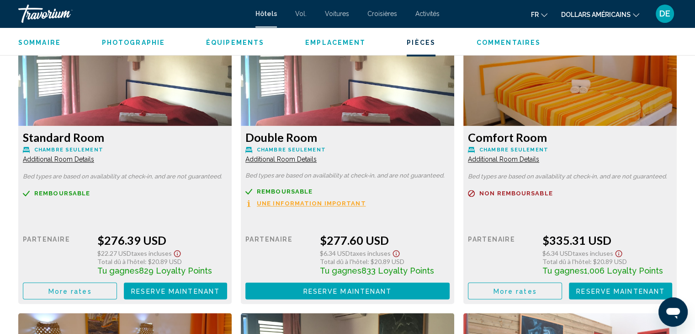
click at [181, 250] on icon "Show Taxes and Fees disclaimer" at bounding box center [177, 253] width 7 height 7
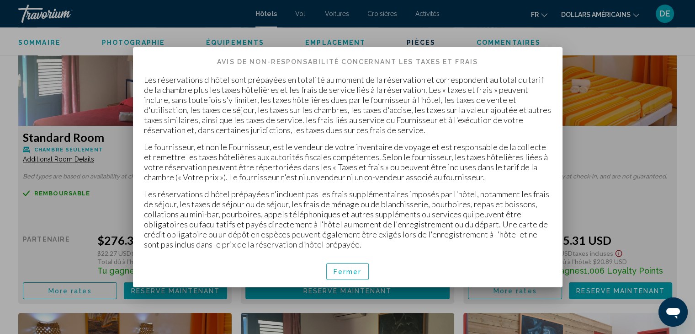
scroll to position [0, 0]
click at [394, 246] on p "Les réservations d'hôtel prépayées n'incluent pas les frais supplémentaires imp…" at bounding box center [348, 219] width 408 height 60
click at [359, 269] on font "Fermer" at bounding box center [348, 271] width 28 height 7
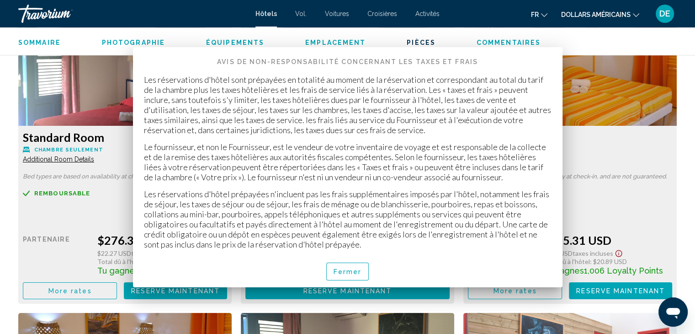
scroll to position [1362, 0]
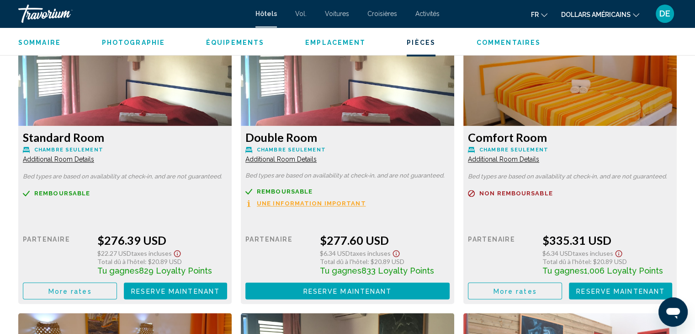
click at [94, 155] on span "Additional Room Details" at bounding box center [58, 158] width 71 height 7
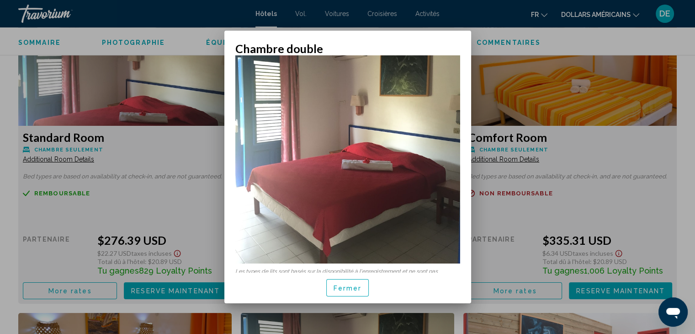
scroll to position [100, 0]
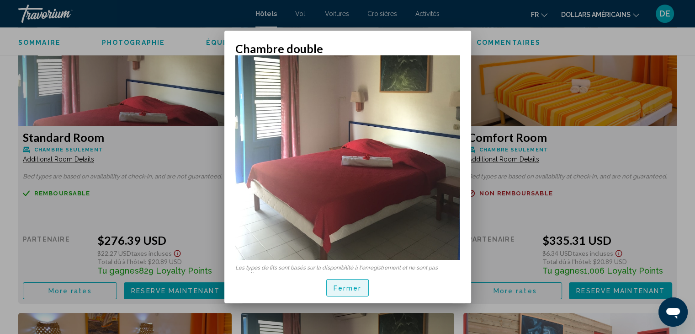
click at [358, 283] on span "Fermer" at bounding box center [348, 286] width 28 height 7
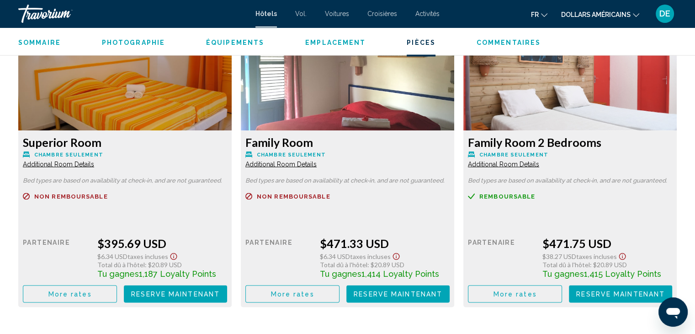
scroll to position [1663, 0]
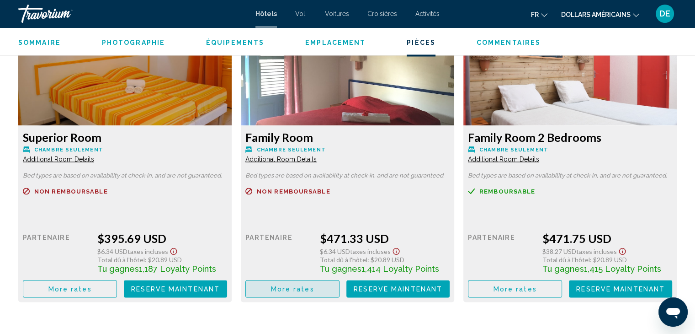
click at [322, 282] on button "More rates" at bounding box center [292, 288] width 94 height 17
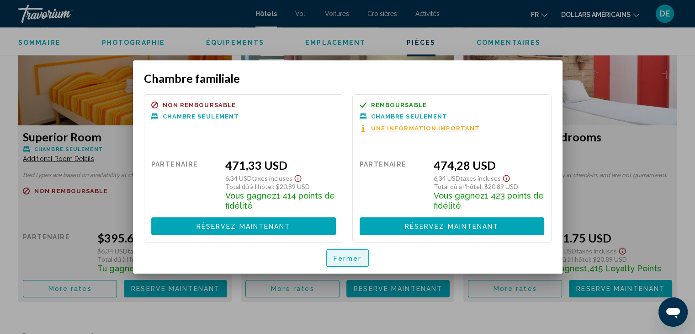
click at [351, 255] on font "Fermer" at bounding box center [348, 258] width 28 height 7
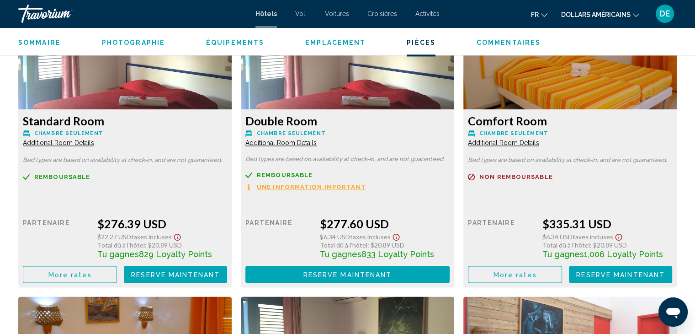
scroll to position [1379, 0]
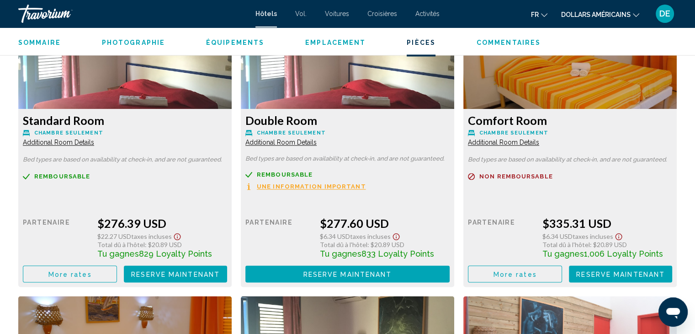
click at [345, 183] on span "Une information important" at bounding box center [311, 186] width 109 height 6
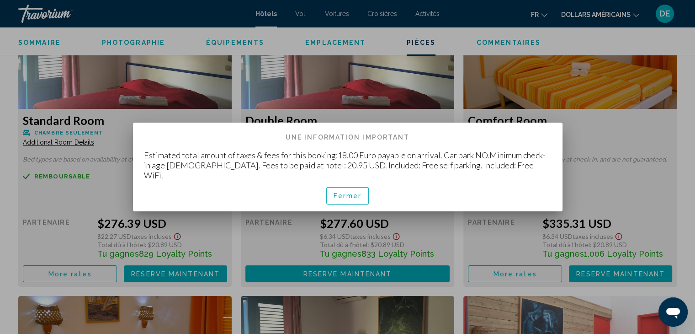
scroll to position [0, 0]
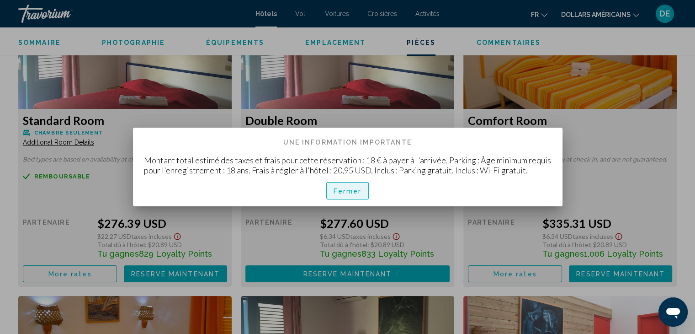
click at [349, 187] on font "Fermer" at bounding box center [348, 190] width 28 height 7
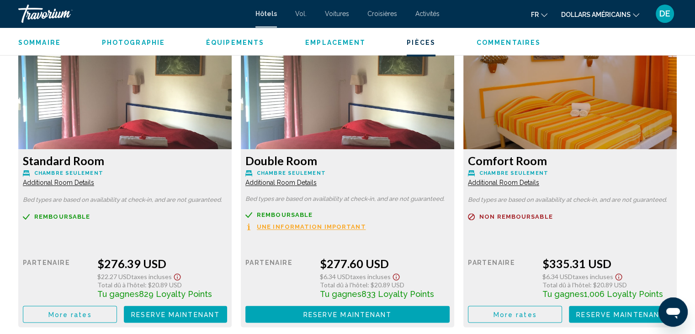
scroll to position [1338, 0]
click at [168, 310] on span "Reserve maintenant" at bounding box center [175, 313] width 89 height 7
